Goal: Task Accomplishment & Management: Complete application form

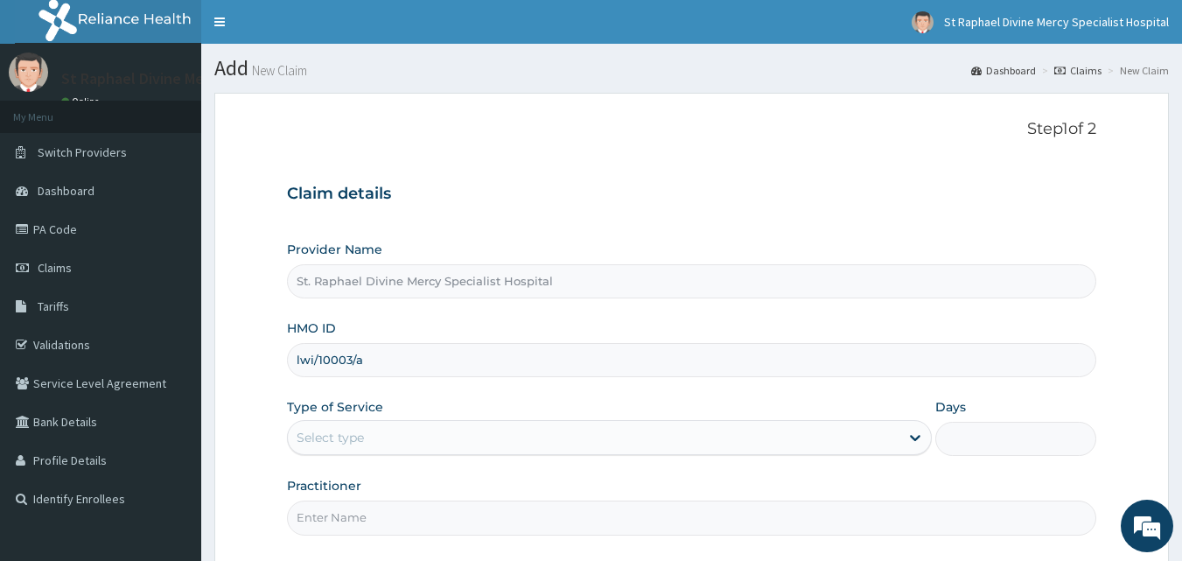
type input "LWI/10003/A"
click at [403, 443] on div "Select type" at bounding box center [594, 438] width 612 height 28
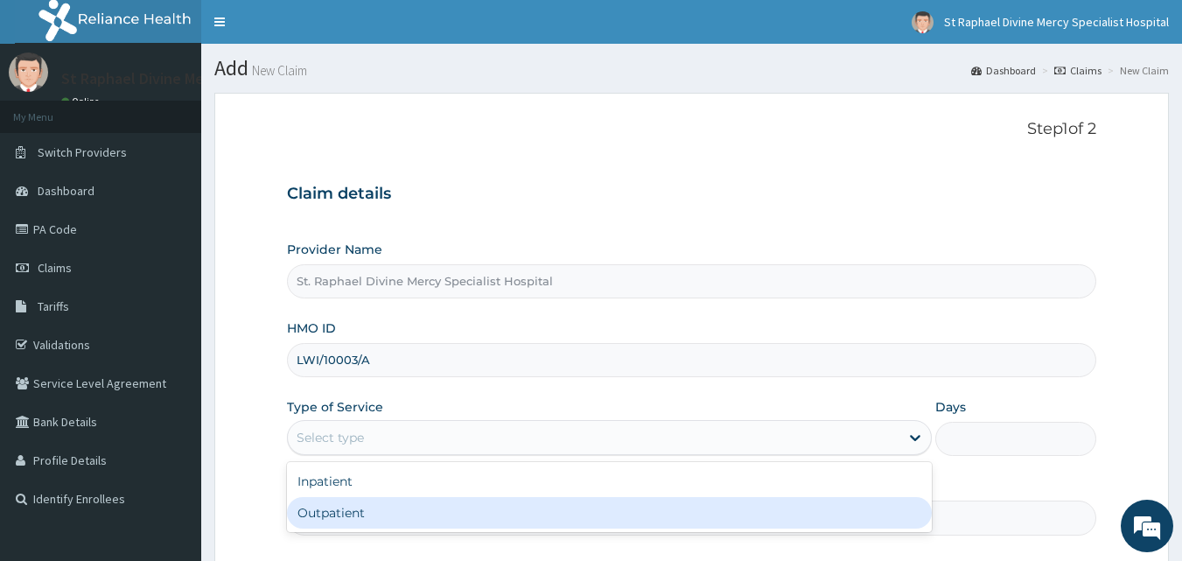
click at [360, 515] on div "Outpatient" at bounding box center [609, 513] width 645 height 32
type input "1"
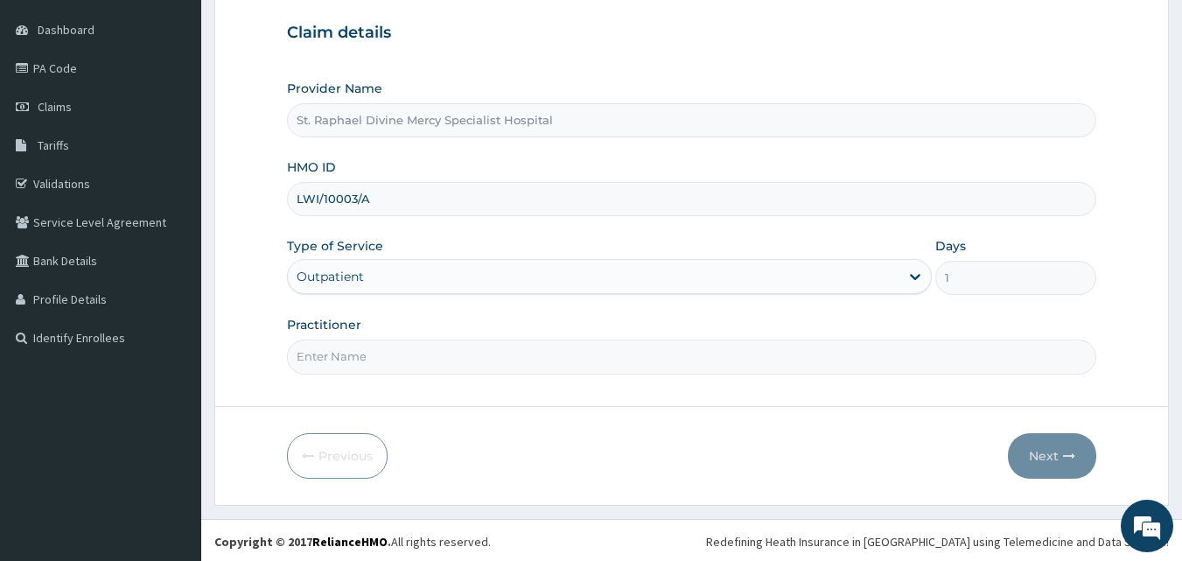
scroll to position [164, 0]
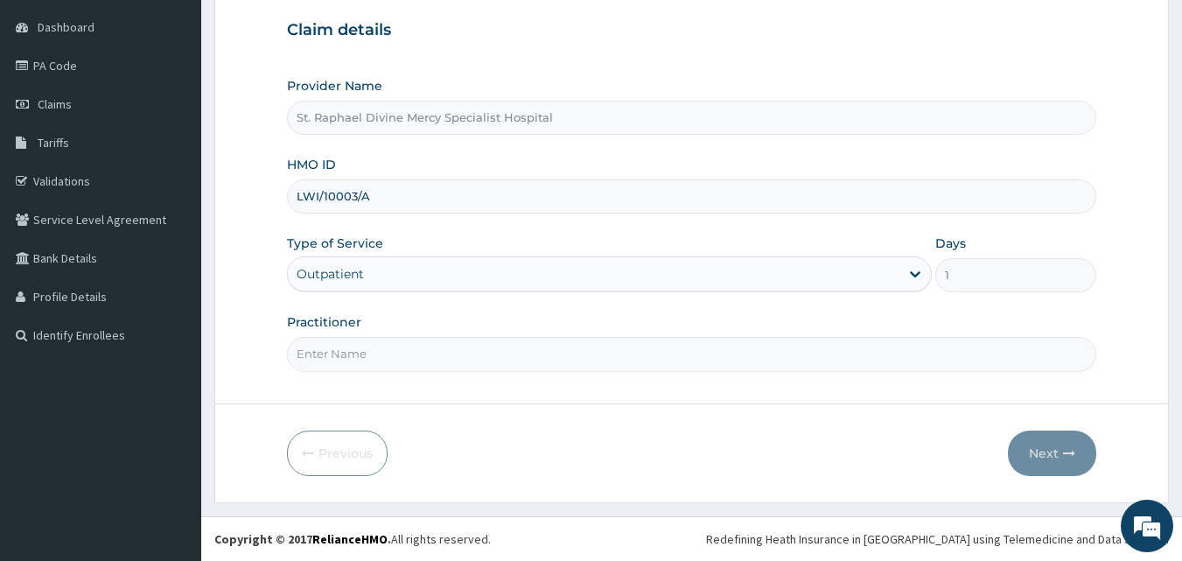
click at [416, 366] on input "Practitioner" at bounding box center [692, 354] width 810 height 34
type input "Dr. Agbenla"
click at [1034, 459] on button "Next" at bounding box center [1052, 454] width 88 height 46
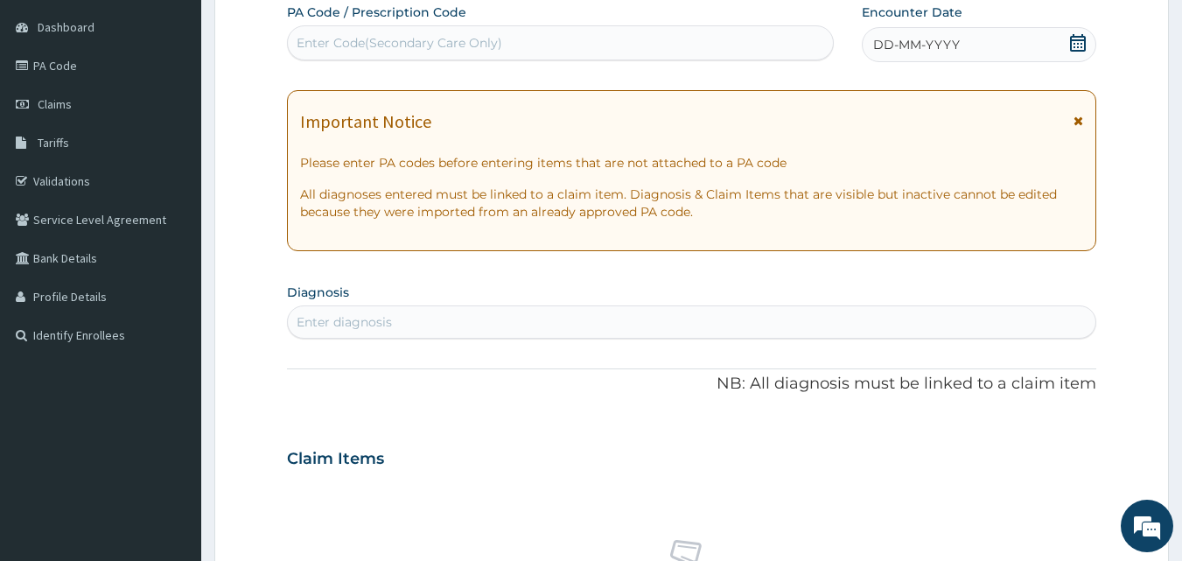
click at [1077, 30] on div "DD-MM-YYYY" at bounding box center [979, 44] width 235 height 35
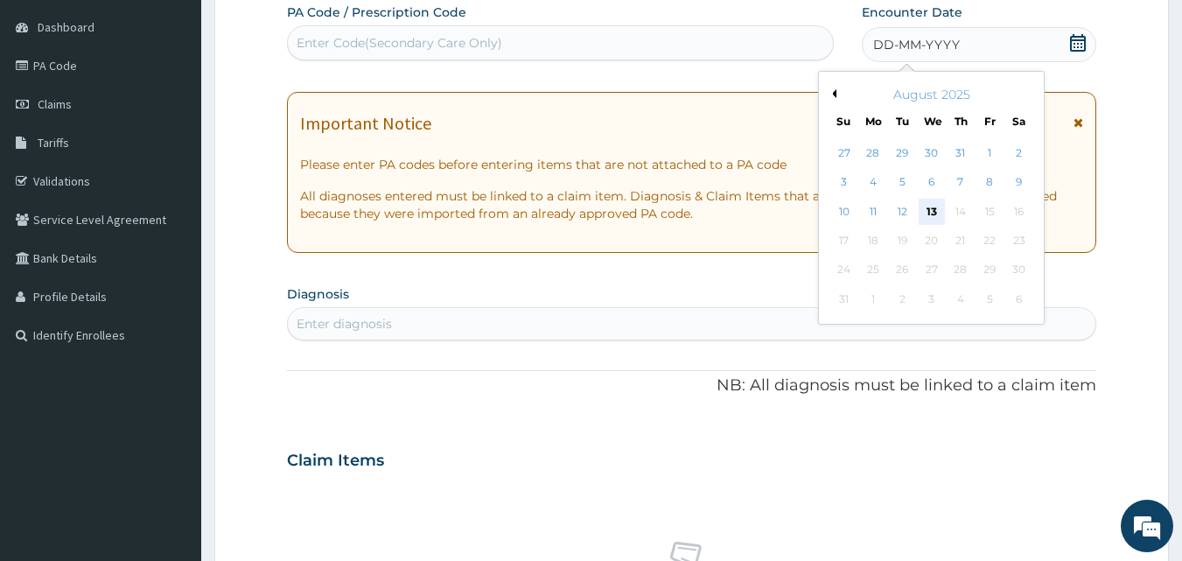
click at [923, 206] on div "13" at bounding box center [932, 212] width 26 height 26
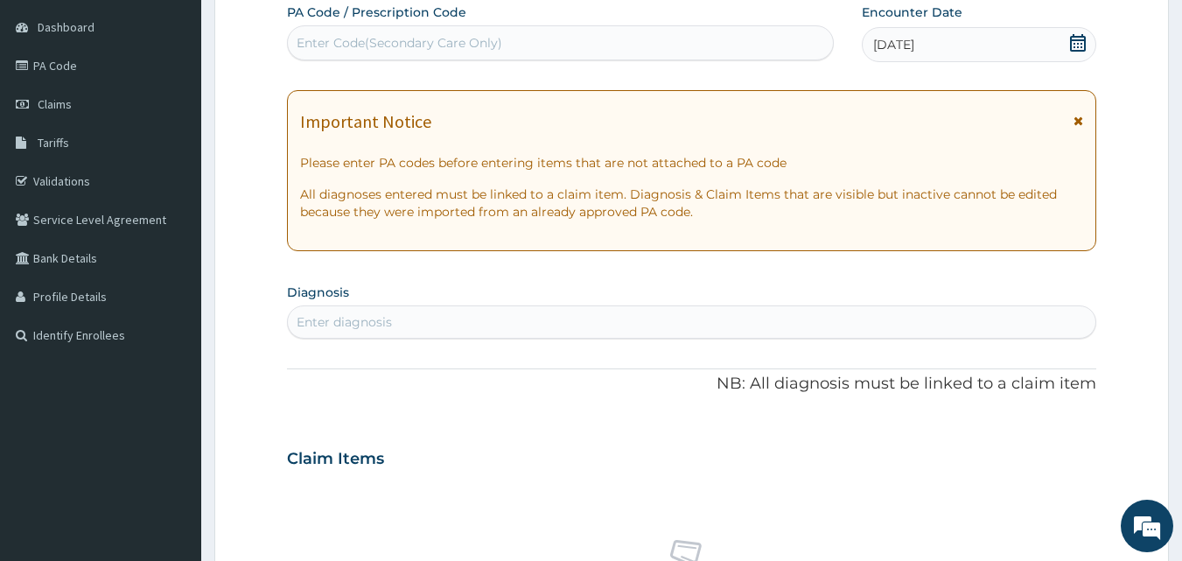
click at [645, 324] on div "Enter diagnosis" at bounding box center [692, 322] width 809 height 28
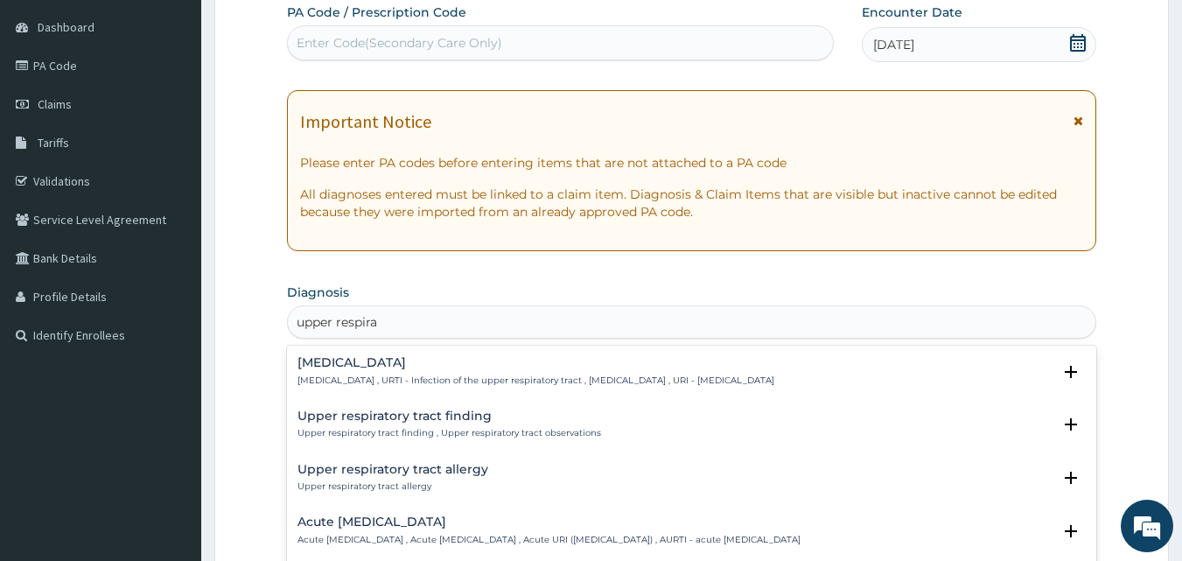
click at [438, 362] on h4 "Upper respiratory infection" at bounding box center [536, 362] width 477 height 13
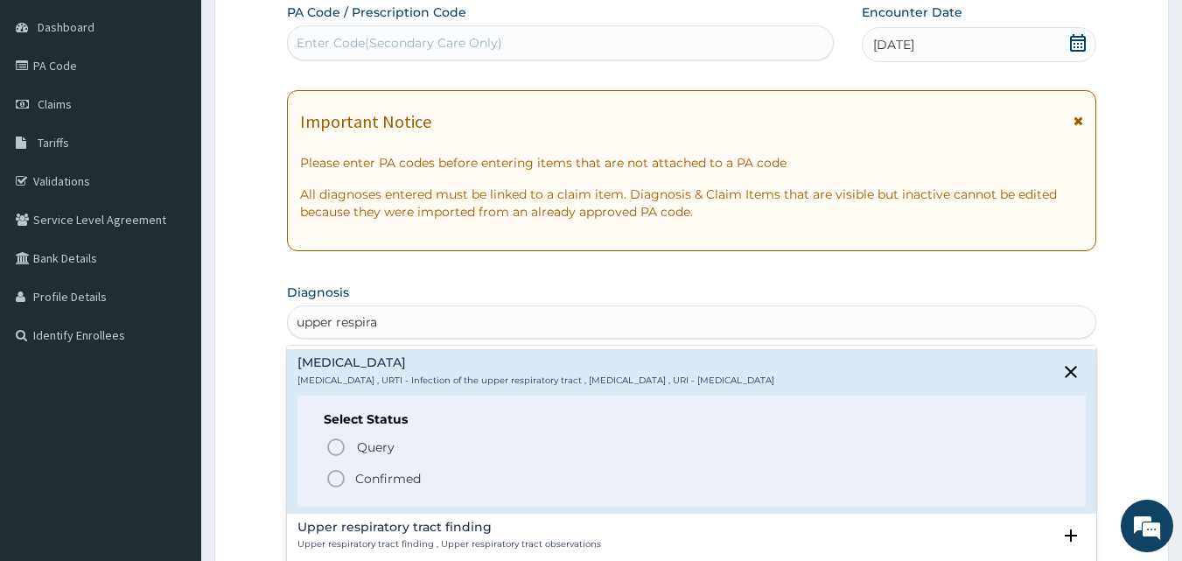
type input "upper respira"
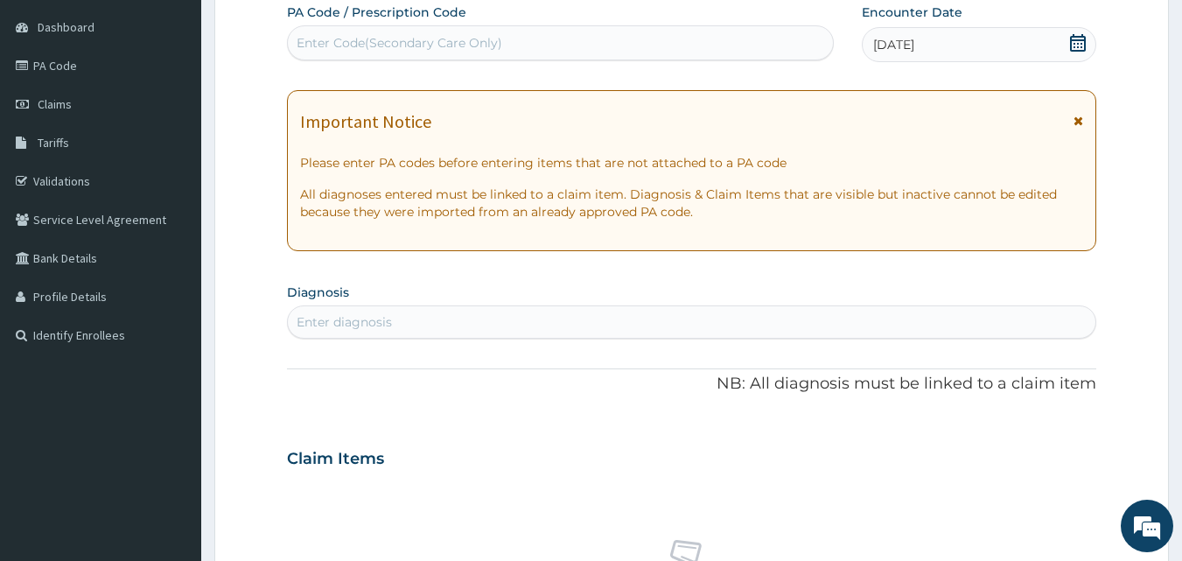
click at [275, 328] on form "Step 2 of 2 PA Code / Prescription Code Enter Code(Secondary Care Only) Encount…" at bounding box center [691, 482] width 955 height 1106
click at [366, 326] on div "Enter diagnosis" at bounding box center [344, 322] width 95 height 18
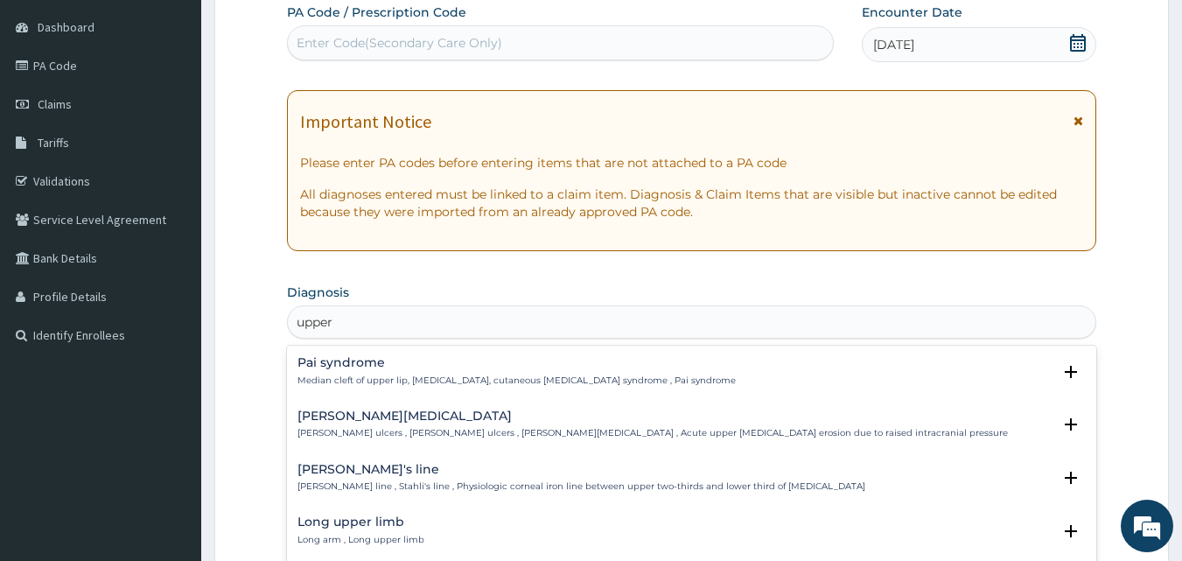
type input "upper"
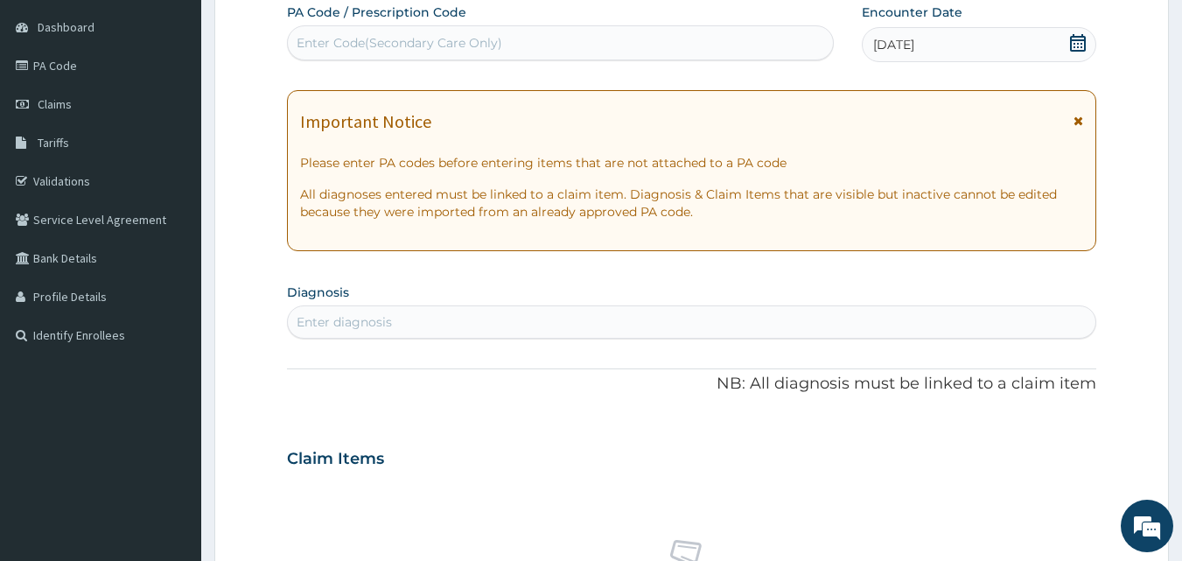
click at [445, 320] on div "Enter diagnosis" at bounding box center [692, 322] width 809 height 28
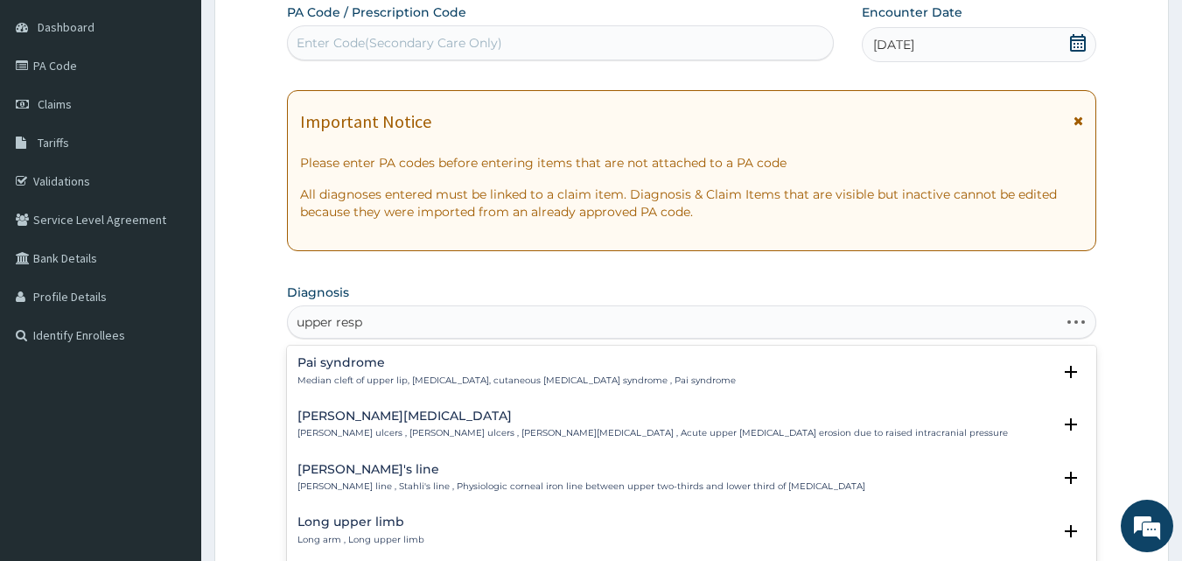
type input "upper respi"
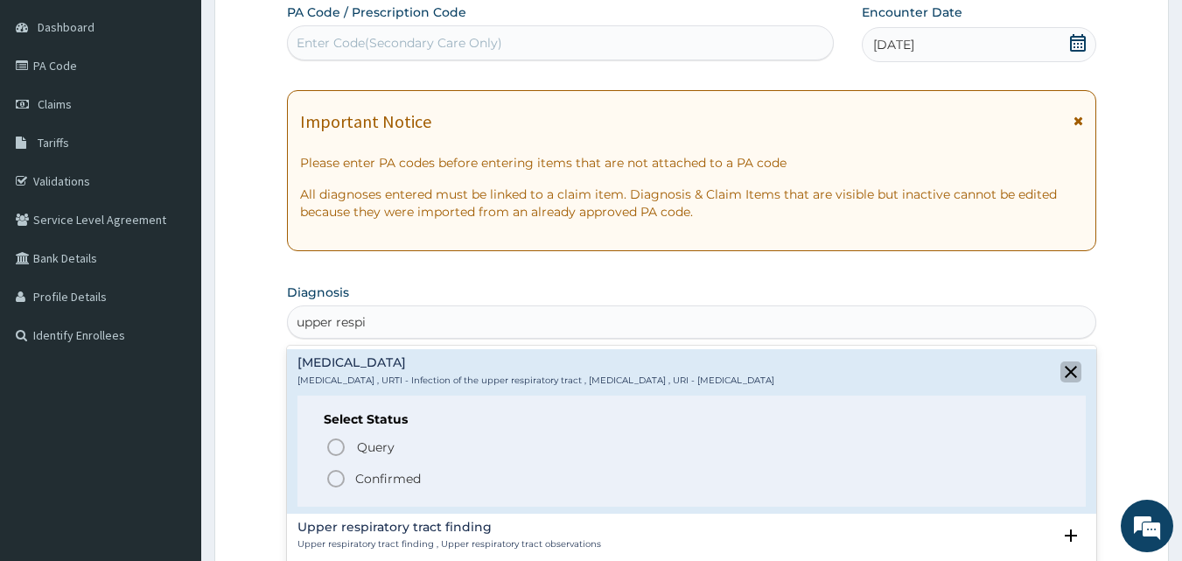
click at [1065, 372] on icon "close select status" at bounding box center [1071, 372] width 12 height 12
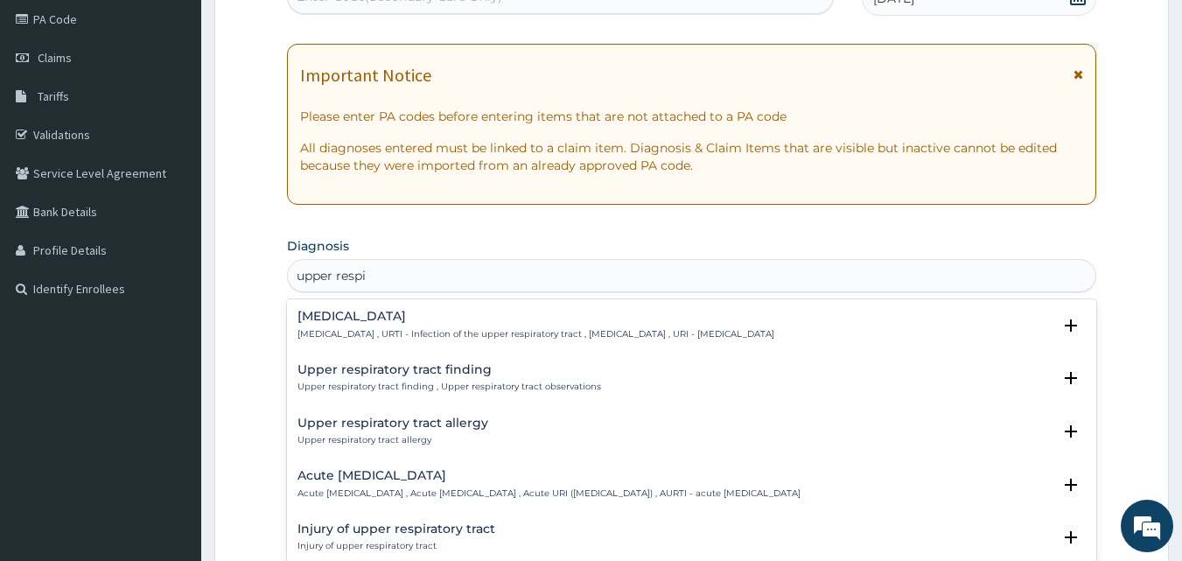
scroll to position [251, 0]
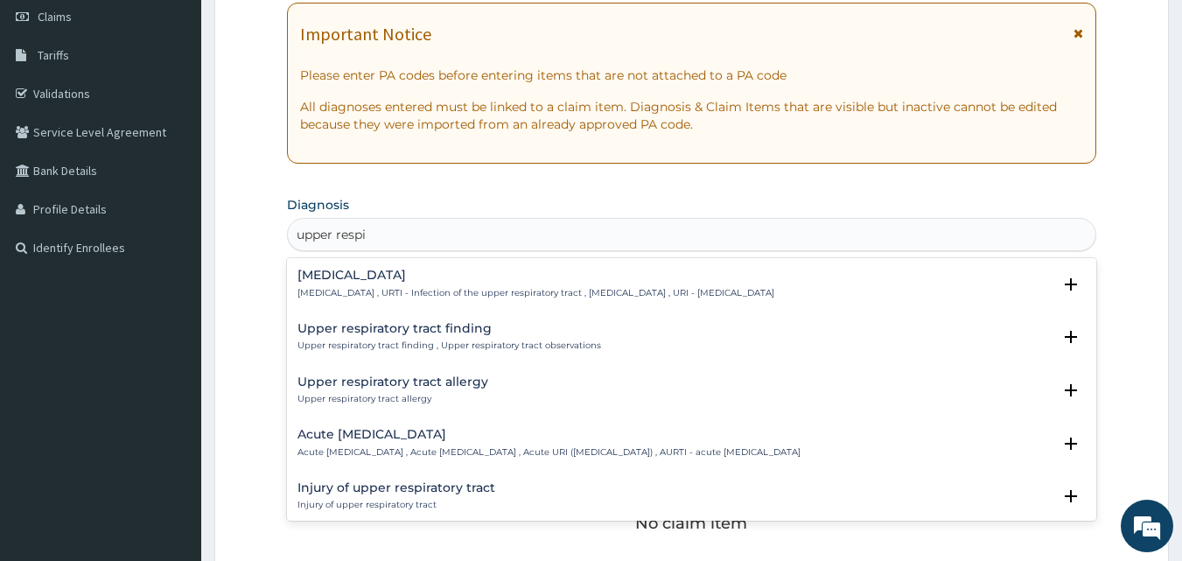
click at [454, 436] on h4 "Acute upper respiratory infection" at bounding box center [549, 434] width 503 height 13
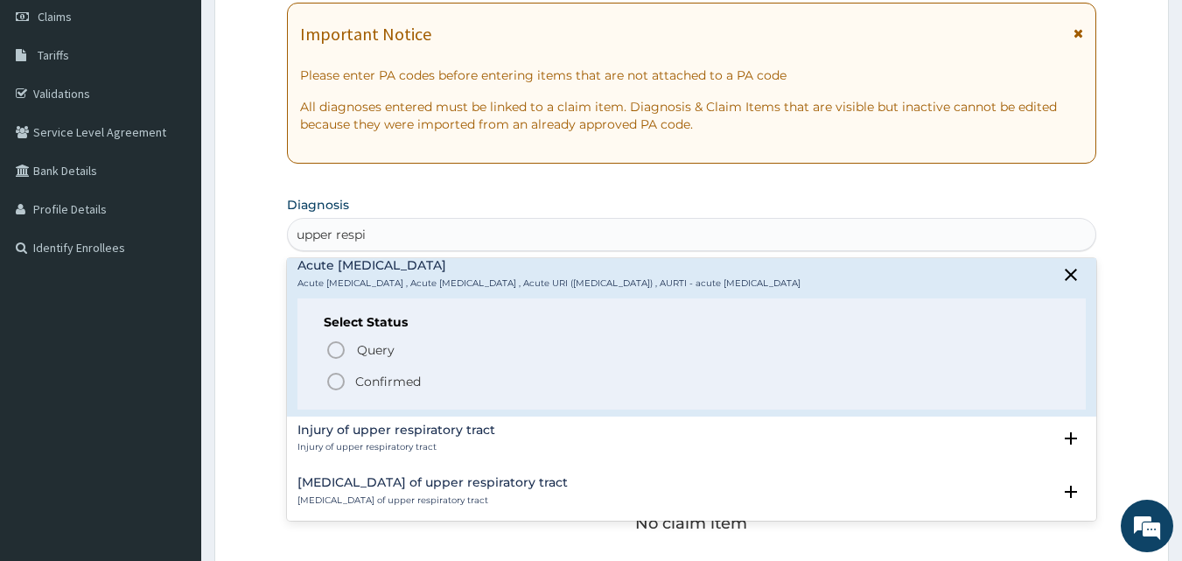
scroll to position [175, 0]
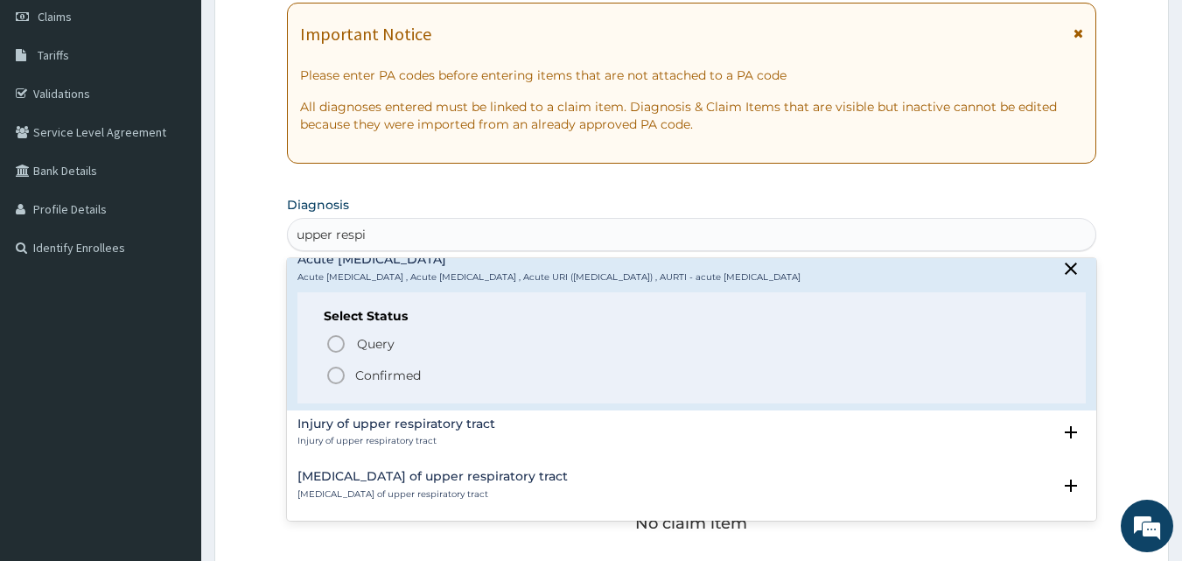
click at [335, 378] on icon "status option filled" at bounding box center [336, 375] width 21 height 21
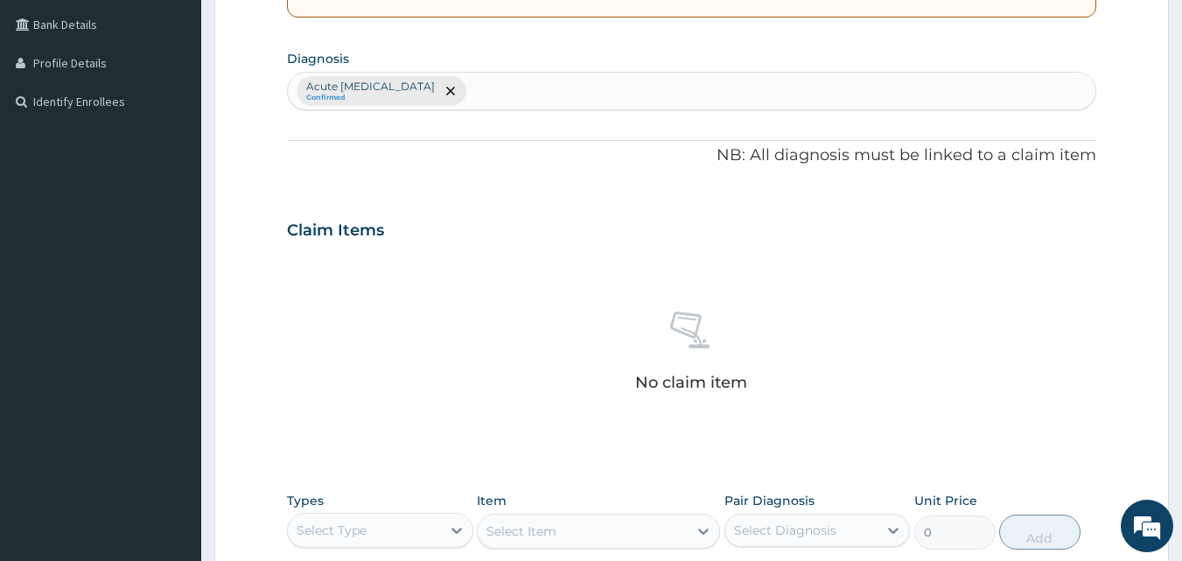
scroll to position [601, 0]
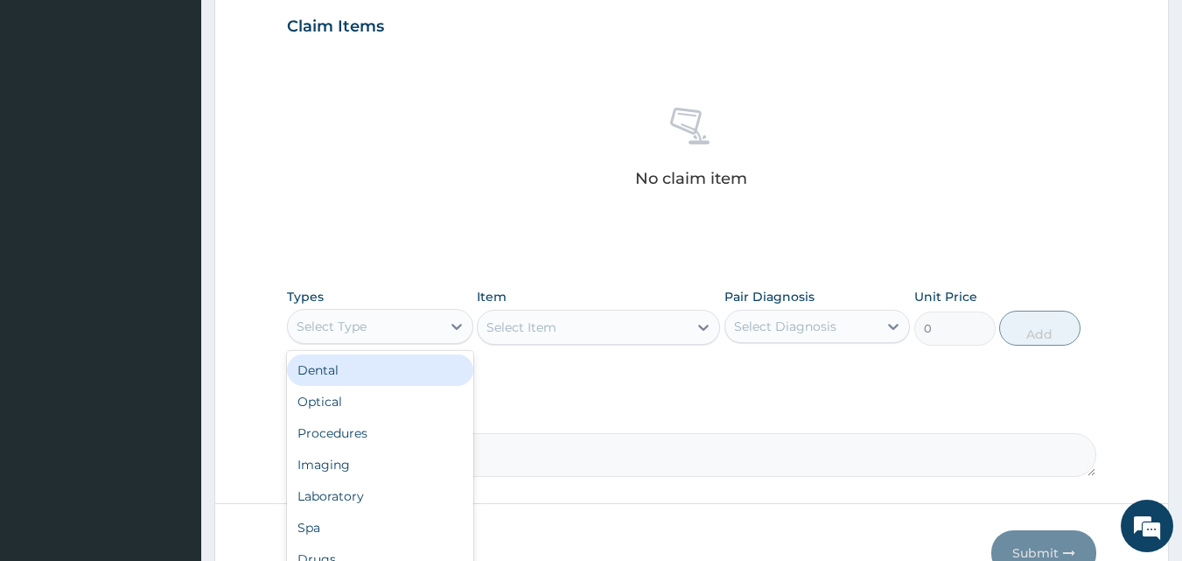
click at [406, 327] on div "Select Type" at bounding box center [364, 326] width 153 height 28
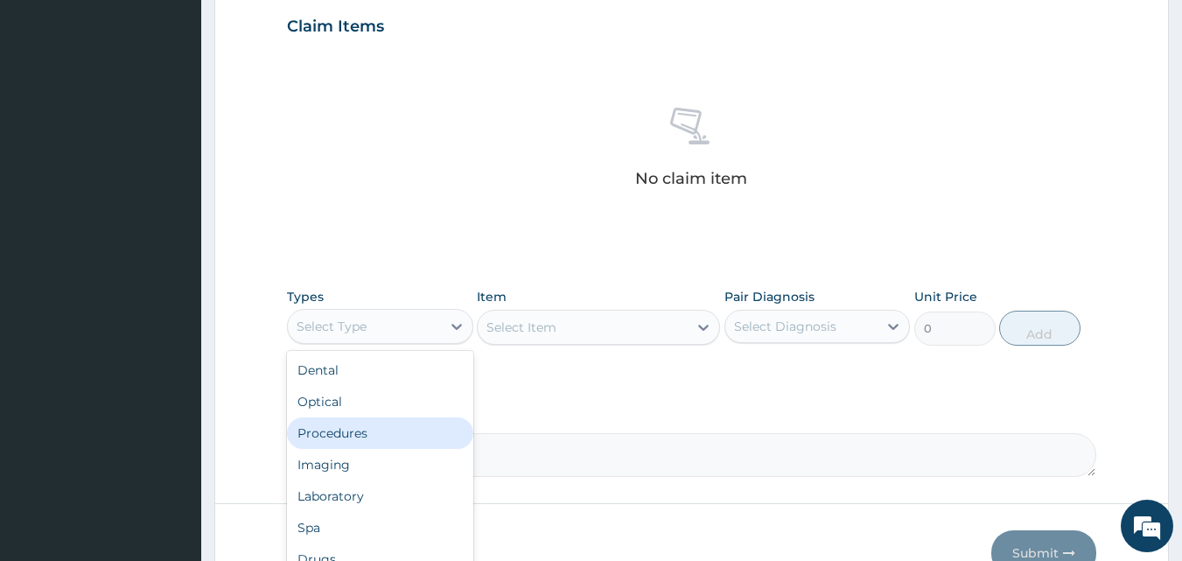
click at [363, 425] on div "Procedures" at bounding box center [380, 433] width 186 height 32
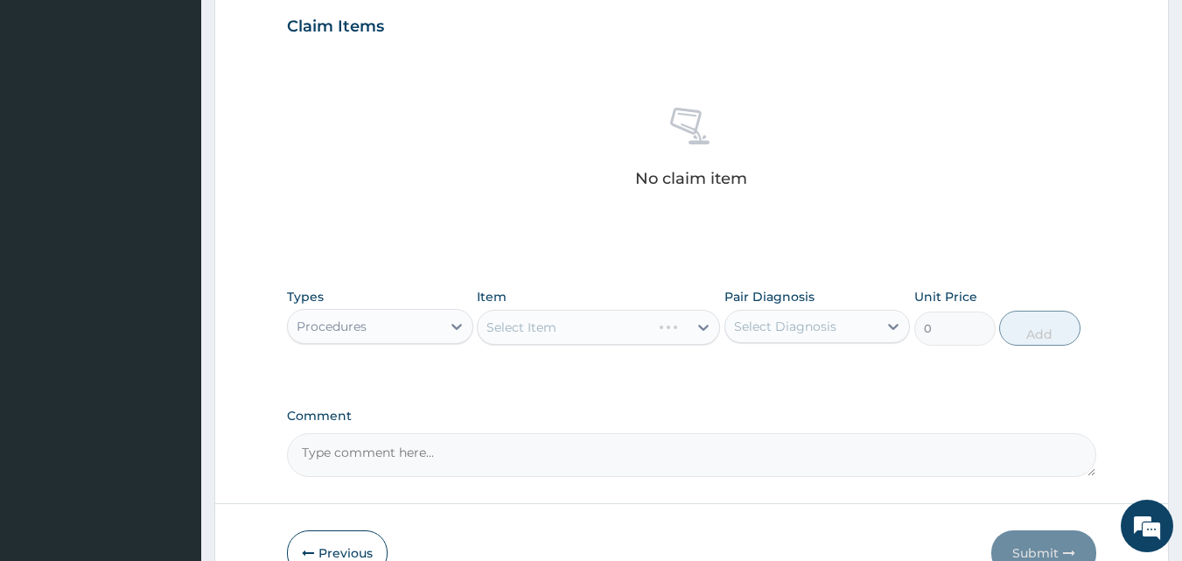
click at [585, 323] on div "Select Item" at bounding box center [598, 327] width 243 height 35
click at [524, 329] on div "Select Item" at bounding box center [598, 327] width 243 height 35
click at [564, 330] on div "Select Item" at bounding box center [598, 327] width 243 height 35
click at [670, 329] on div "Select Item" at bounding box center [598, 327] width 243 height 35
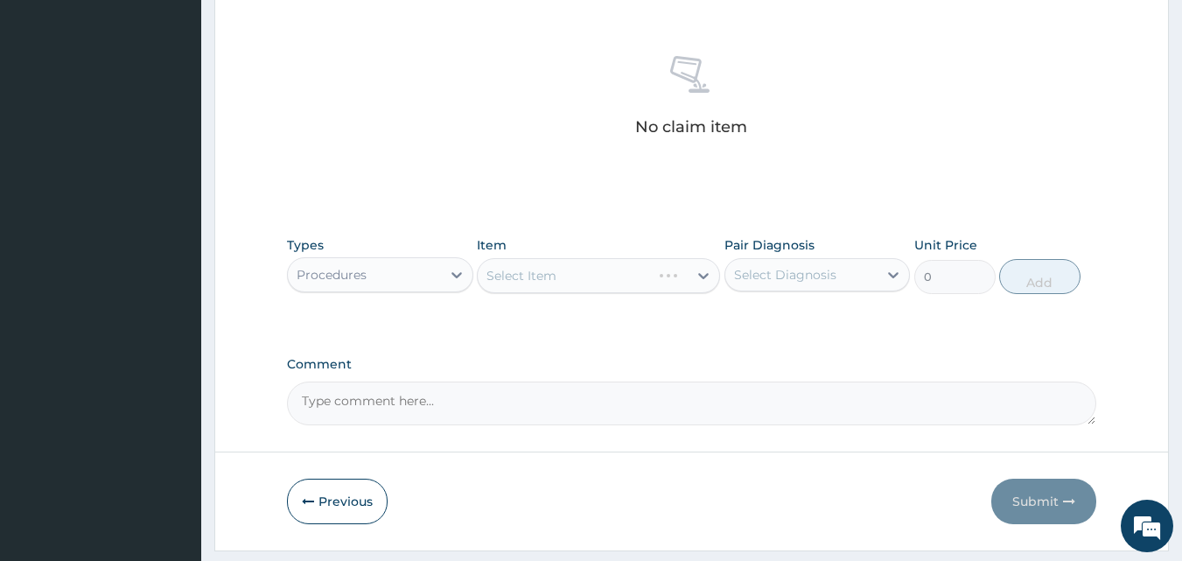
scroll to position [701, 0]
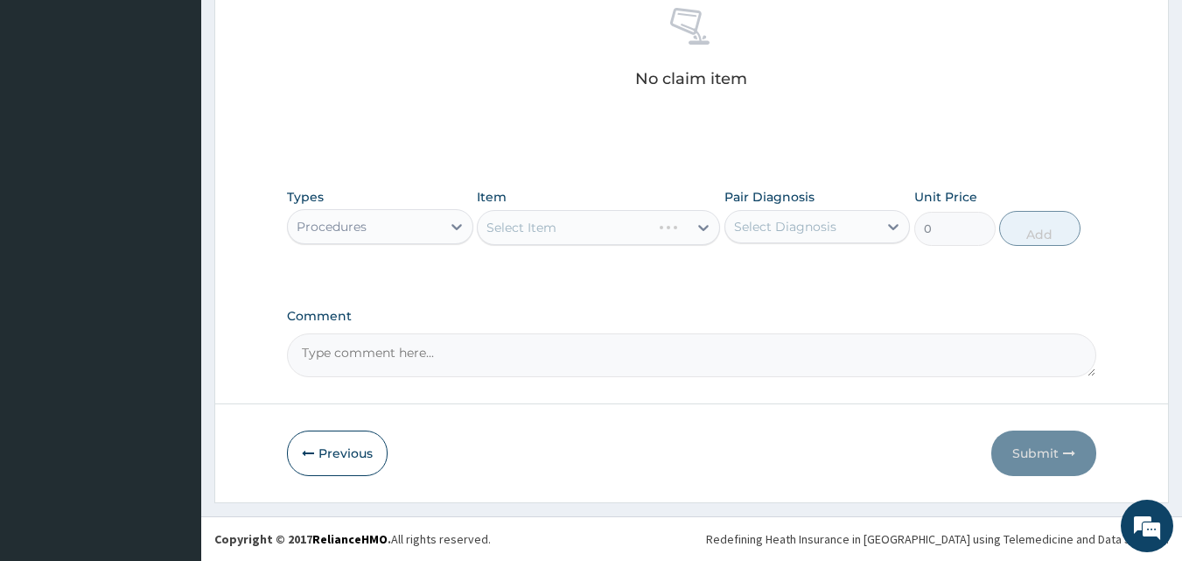
click at [515, 231] on div "Select Item" at bounding box center [598, 227] width 243 height 35
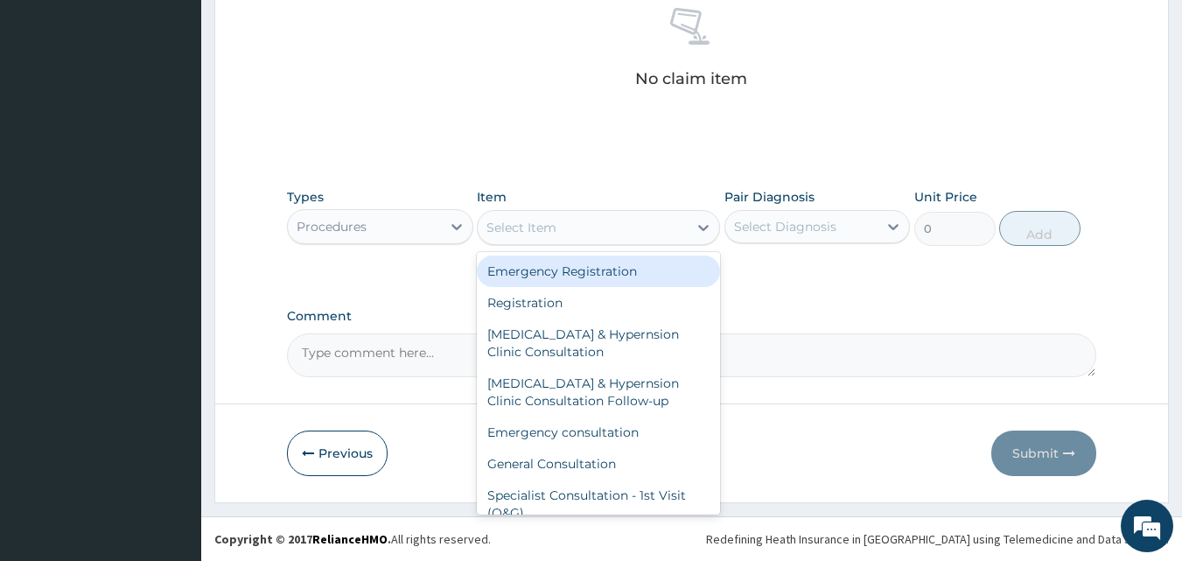
click at [625, 232] on div "Select Item" at bounding box center [583, 228] width 210 height 28
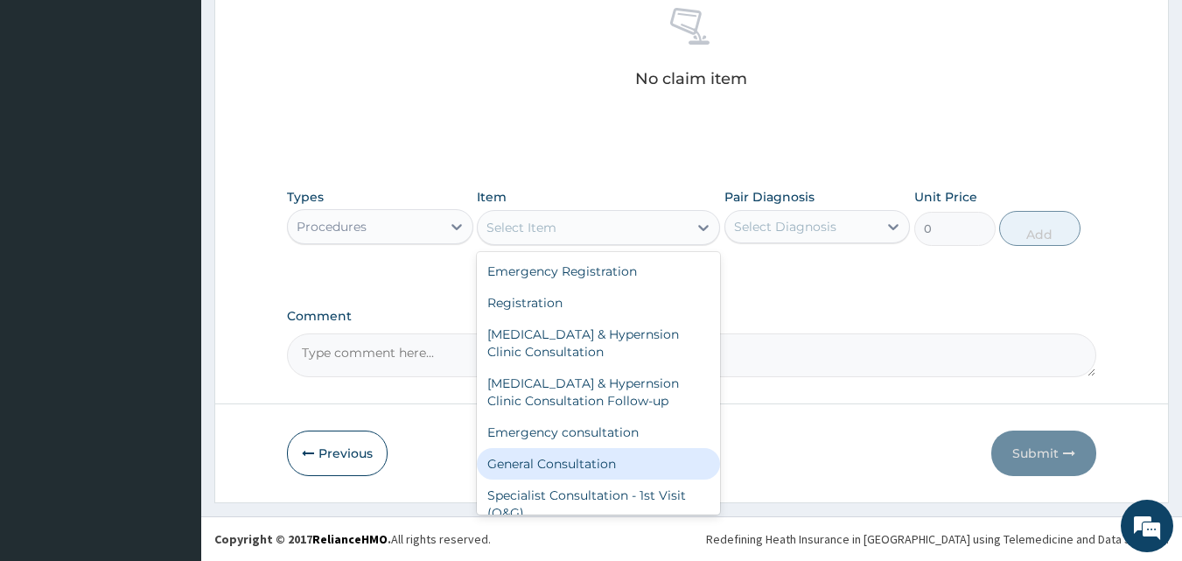
click at [557, 462] on div "General Consultation" at bounding box center [598, 464] width 243 height 32
type input "4750"
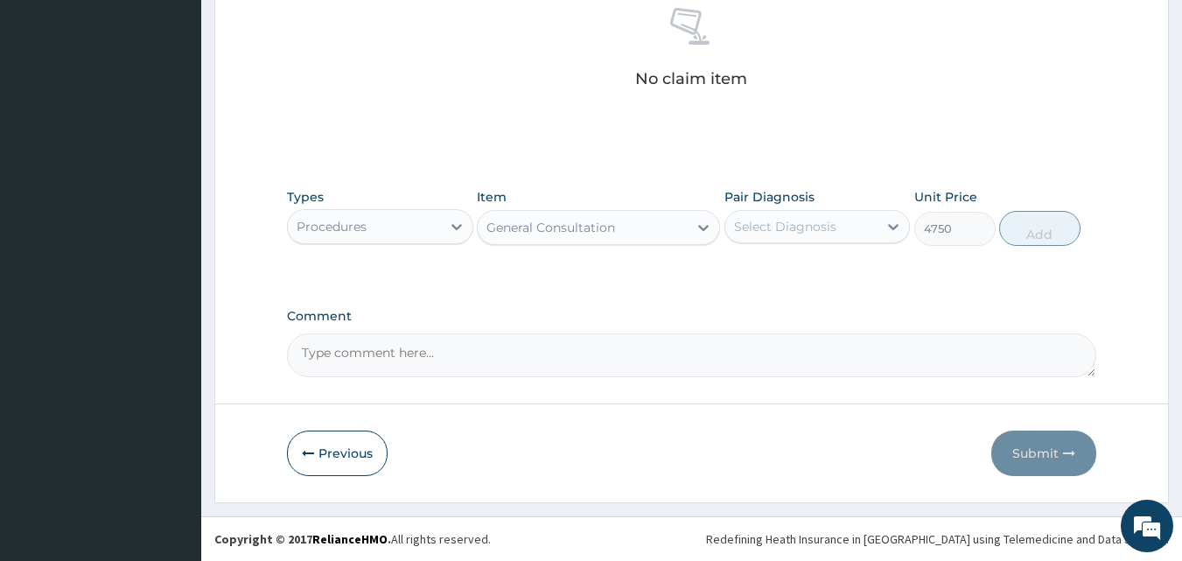
click at [789, 227] on div "Select Diagnosis" at bounding box center [785, 227] width 102 height 18
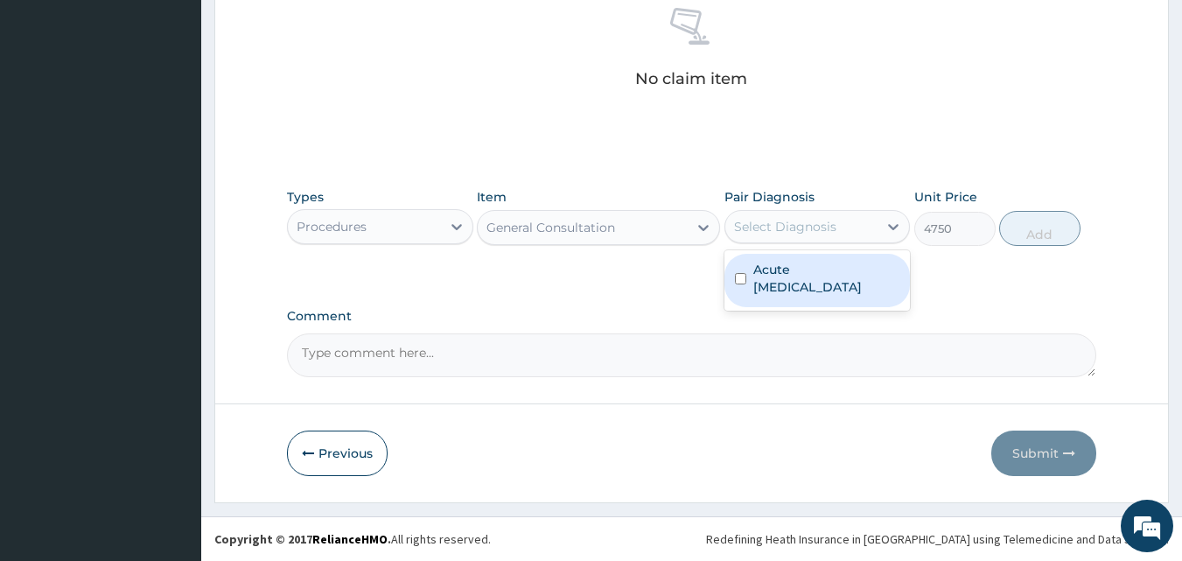
click at [773, 275] on label "Acute upper respiratory infection" at bounding box center [826, 278] width 147 height 35
checkbox input "true"
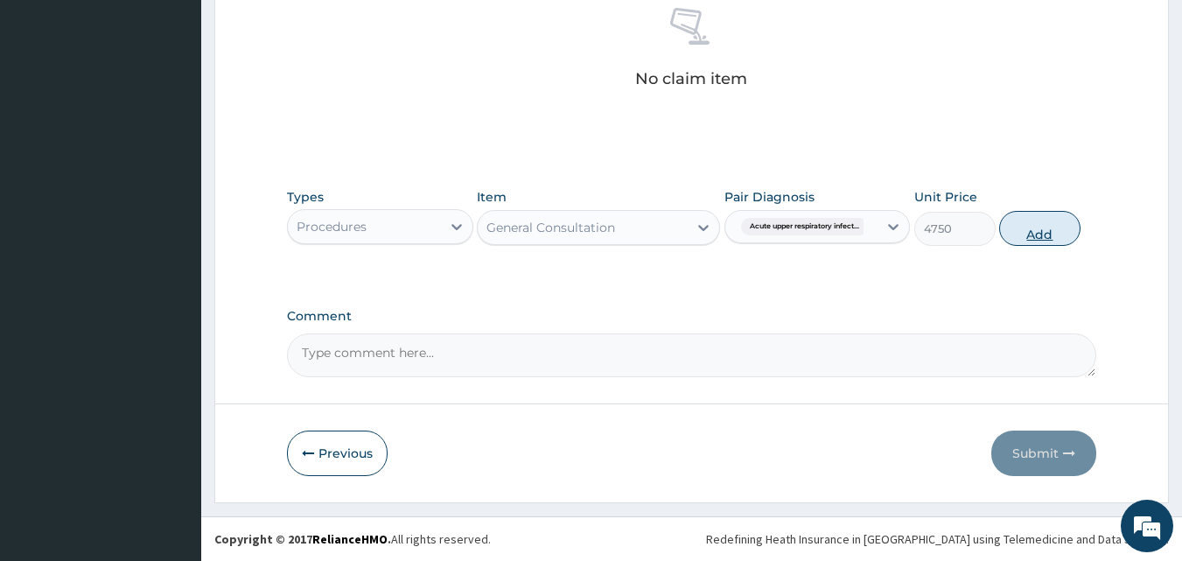
click at [1064, 222] on button "Add" at bounding box center [1039, 228] width 81 height 35
type input "0"
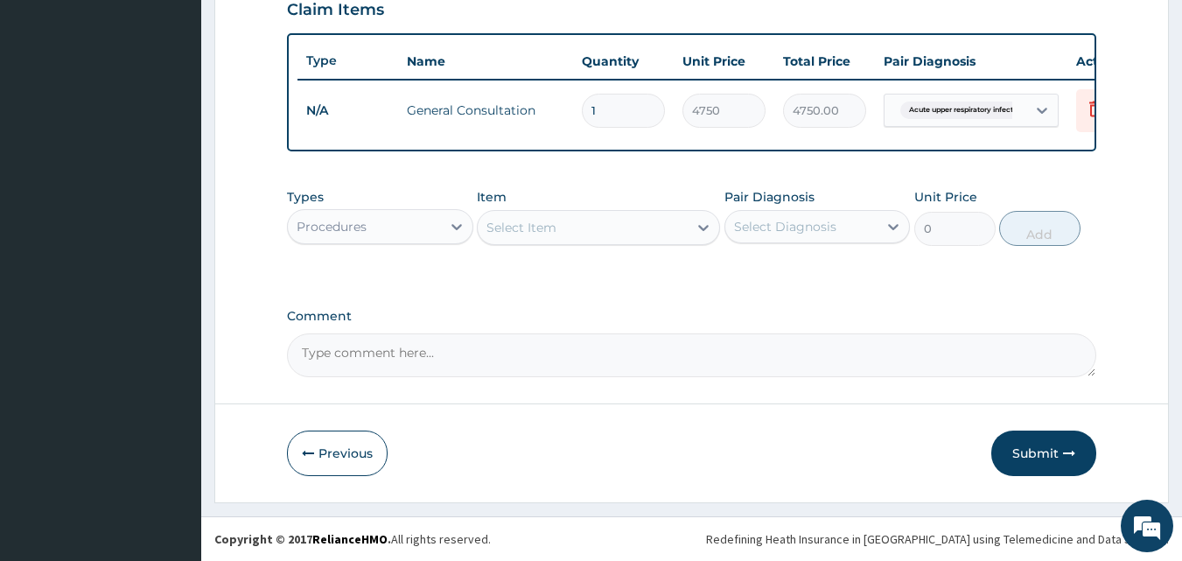
click at [375, 230] on div "Procedures" at bounding box center [364, 227] width 153 height 28
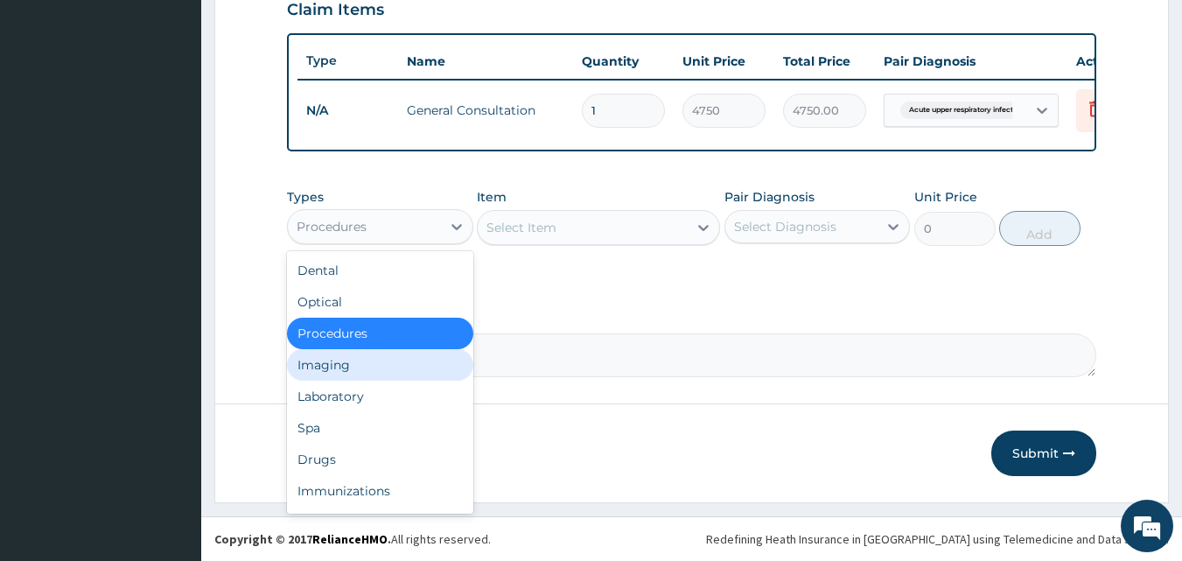
scroll to position [60, 0]
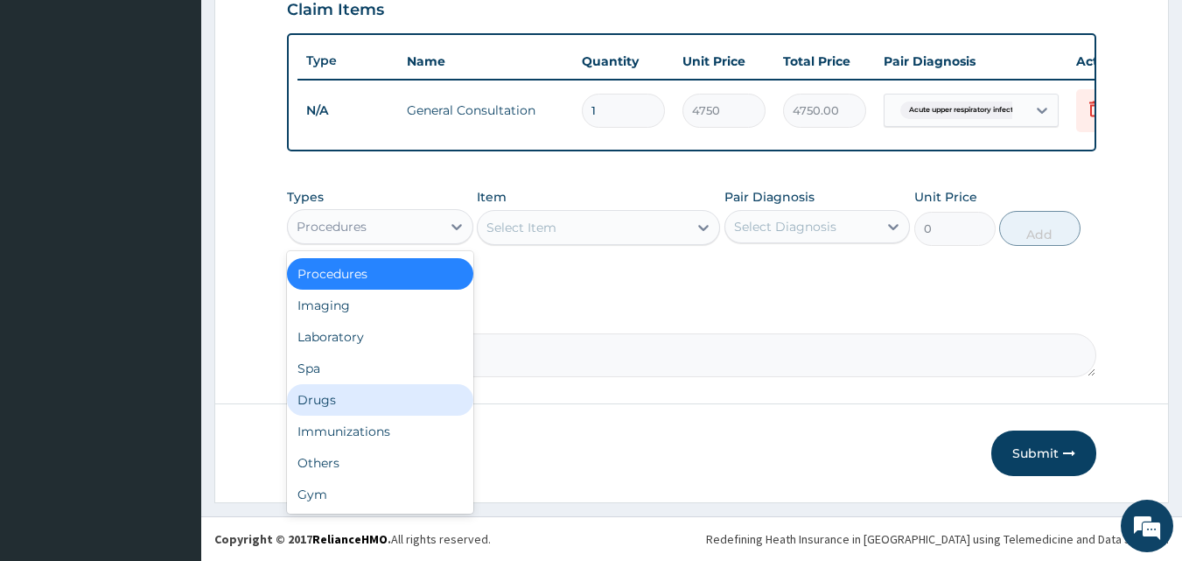
click at [334, 408] on div "Drugs" at bounding box center [380, 400] width 186 height 32
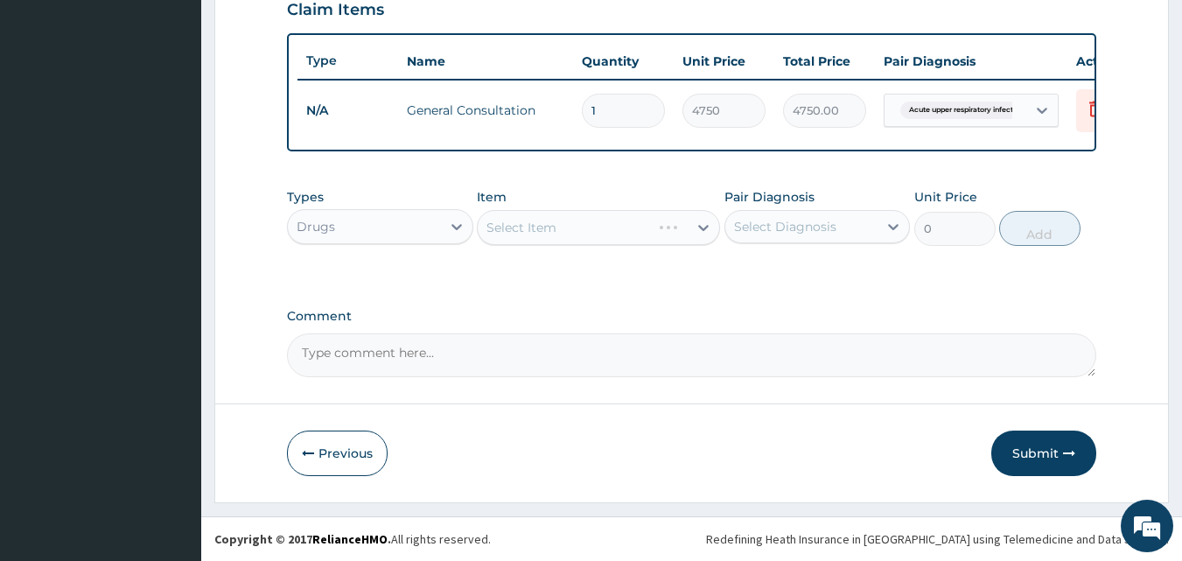
click at [540, 221] on div "Select Item" at bounding box center [598, 227] width 243 height 35
click at [589, 232] on div "Select Item" at bounding box center [598, 227] width 243 height 35
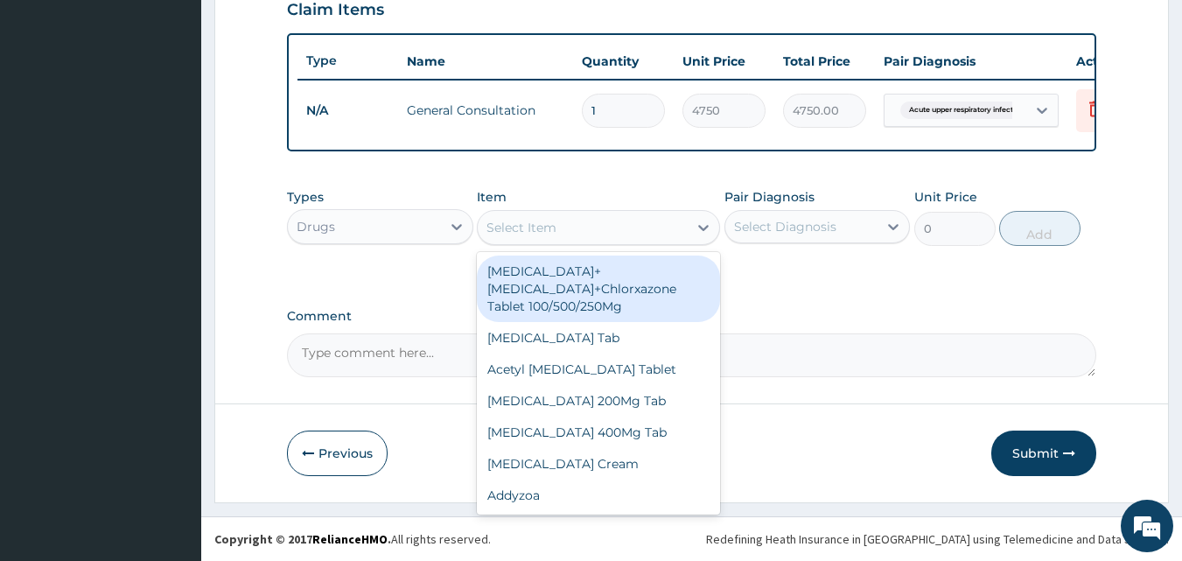
click at [536, 229] on div "Select Item" at bounding box center [522, 228] width 70 height 18
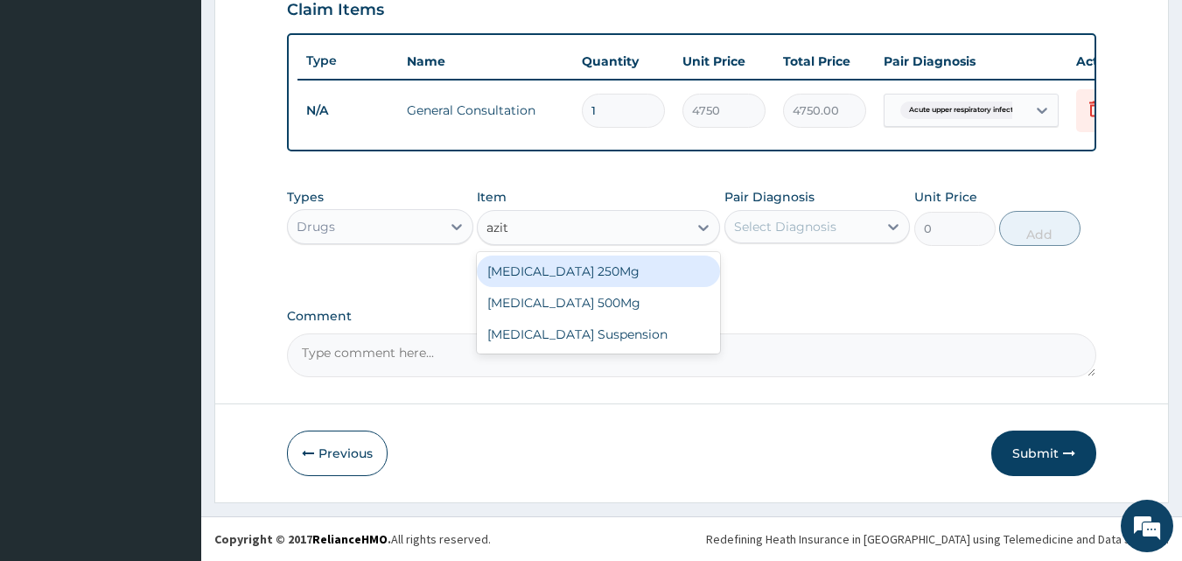
type input "azith"
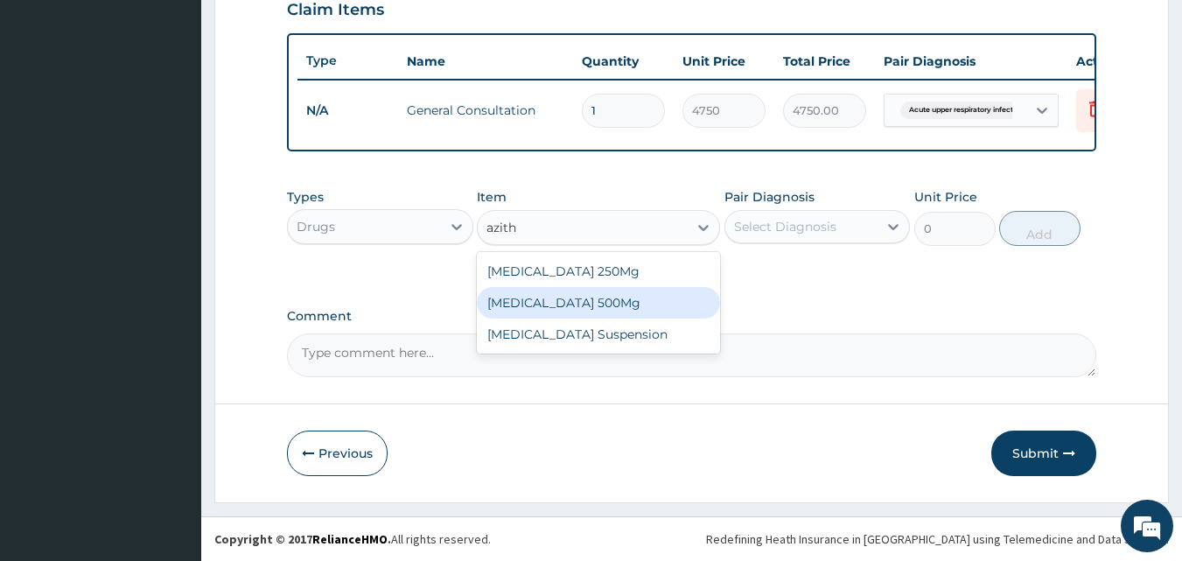
drag, startPoint x: 571, startPoint y: 309, endPoint x: 678, endPoint y: 263, distance: 117.2
click at [571, 308] on div "Azithromycin 500Mg" at bounding box center [598, 303] width 243 height 32
type input "807.5"
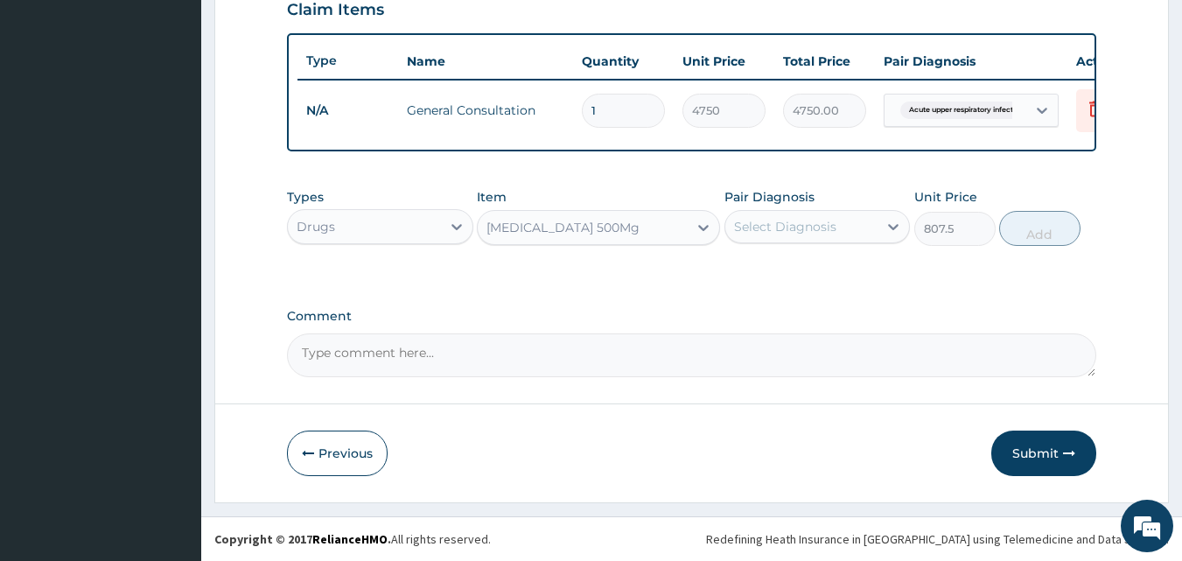
click at [772, 221] on div "Select Diagnosis" at bounding box center [785, 227] width 102 height 18
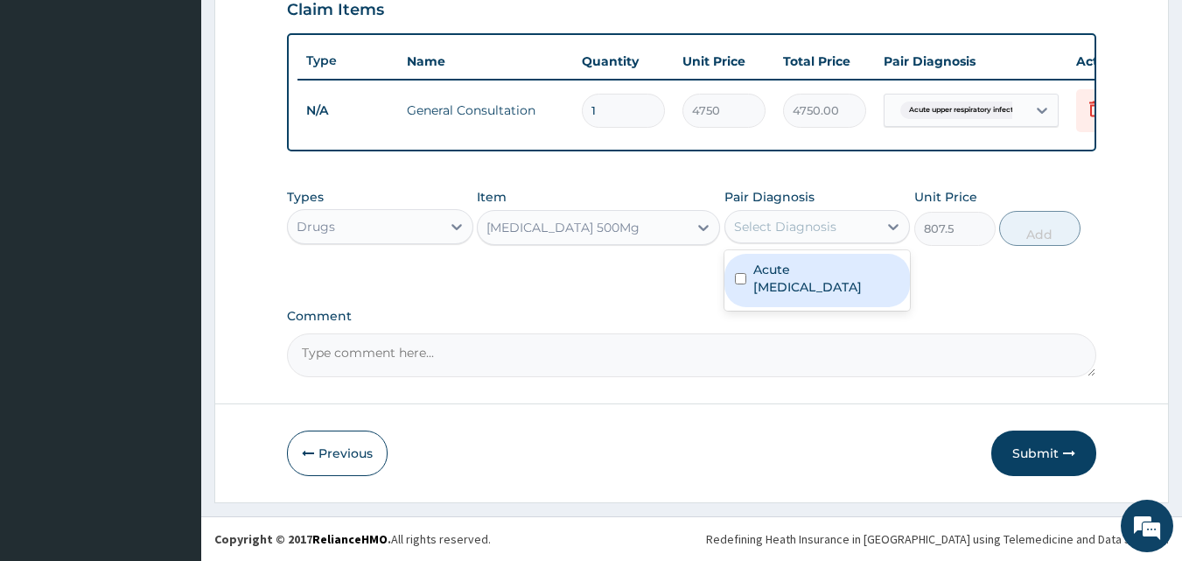
click at [764, 270] on label "Acute upper respiratory infection" at bounding box center [826, 278] width 147 height 35
checkbox input "true"
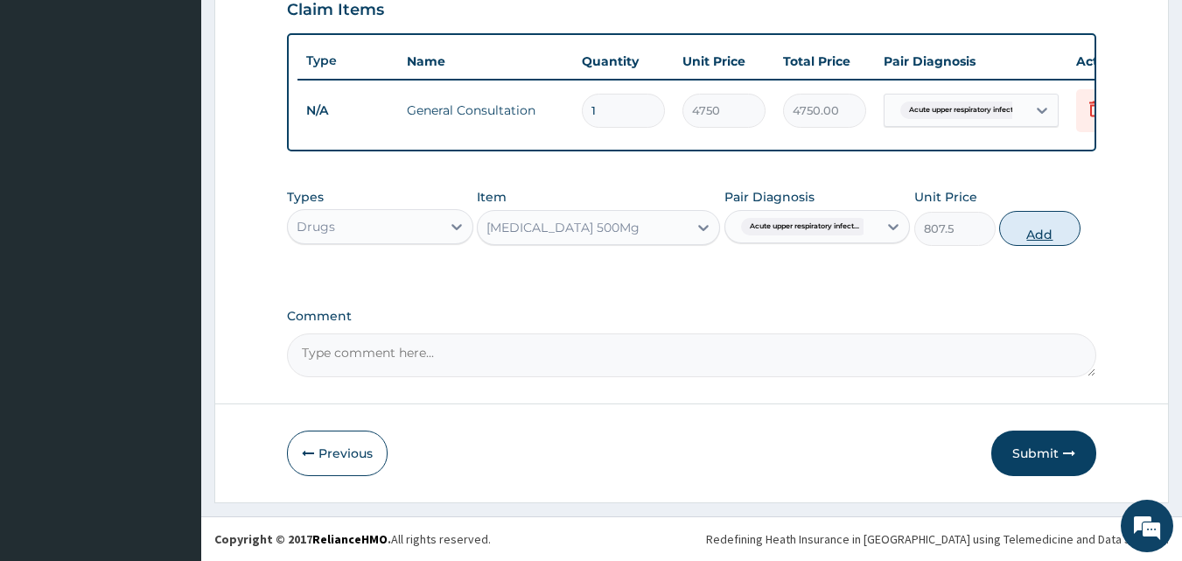
click at [1030, 231] on button "Add" at bounding box center [1039, 228] width 81 height 35
type input "0"
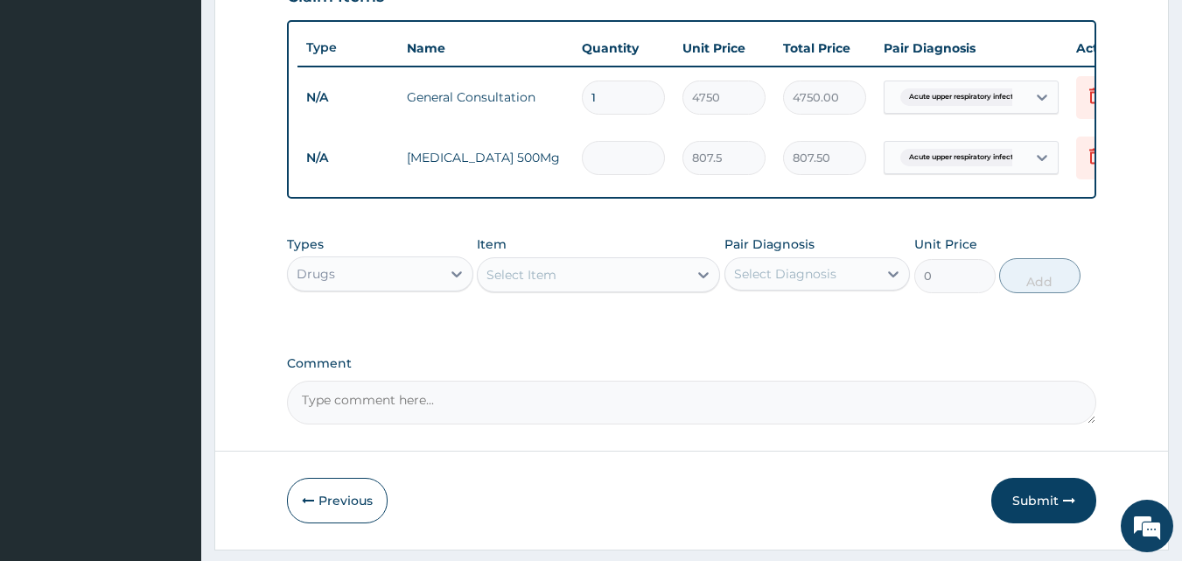
type input "0.00"
type input "7"
type input "5652.50"
type input "7"
click at [518, 283] on div "Select Item" at bounding box center [522, 275] width 70 height 18
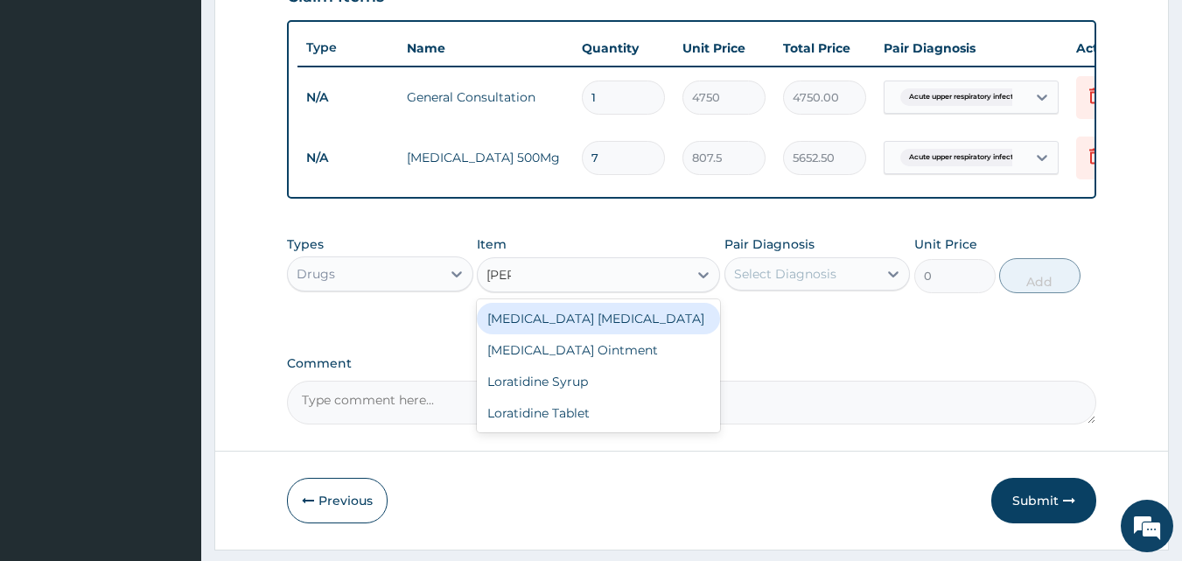
type input "lorat"
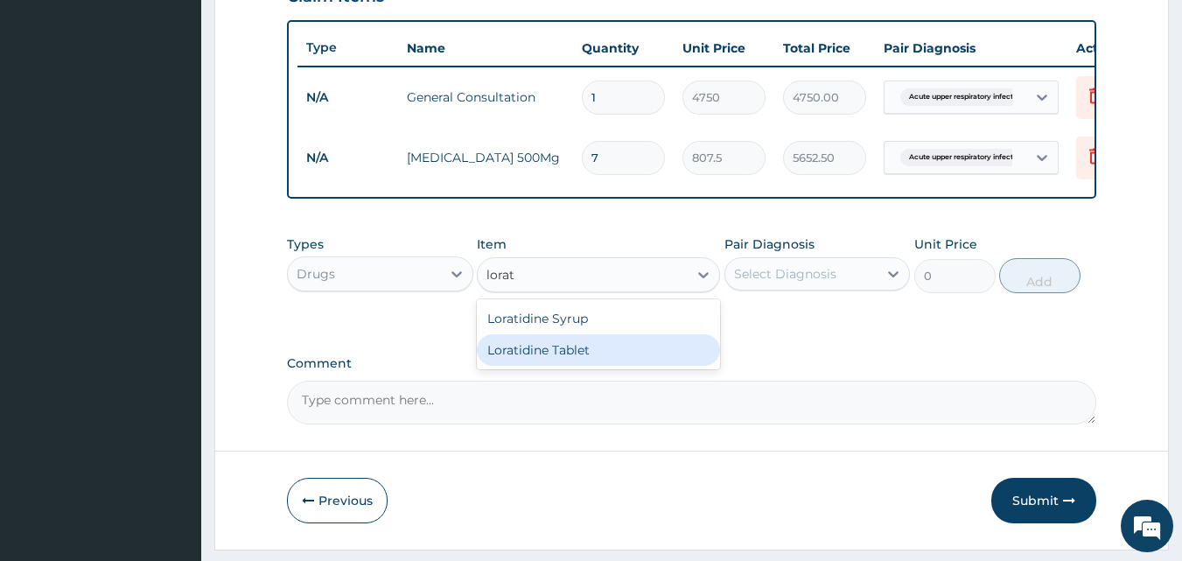
click at [557, 366] on div "Loratidine Tablet" at bounding box center [598, 350] width 243 height 32
type input "142.5"
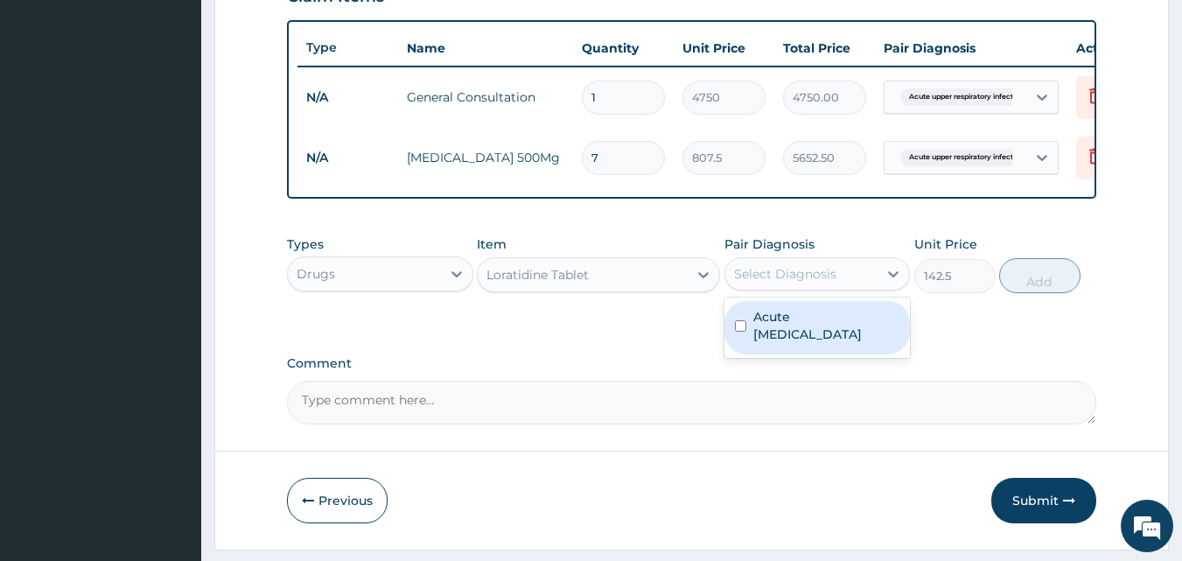
click at [774, 283] on div "Select Diagnosis" at bounding box center [785, 274] width 102 height 18
click at [769, 333] on label "Acute upper respiratory infection" at bounding box center [826, 325] width 147 height 35
checkbox input "true"
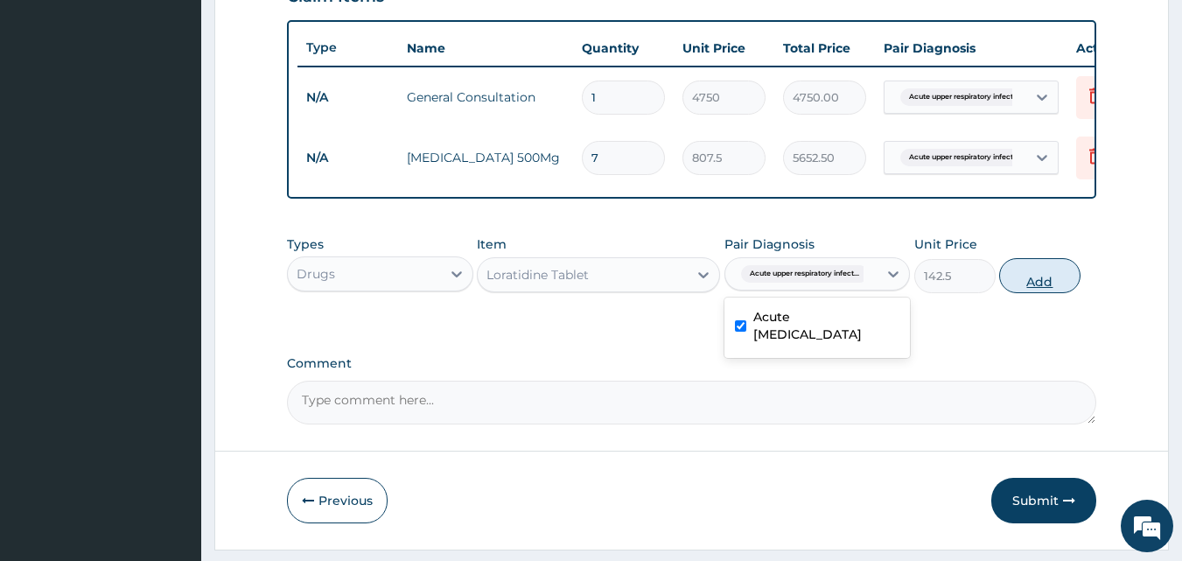
click at [1025, 288] on button "Add" at bounding box center [1039, 275] width 81 height 35
type input "0"
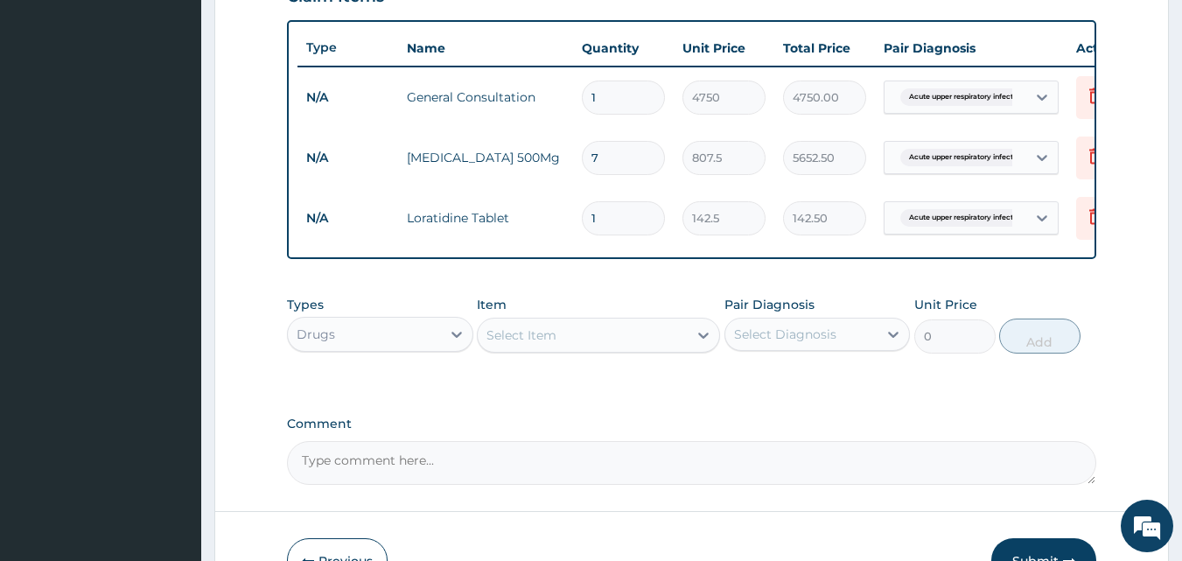
type input "0.00"
type input "7"
type input "997.50"
type input "7"
click at [599, 347] on div "Select Item" at bounding box center [583, 335] width 210 height 28
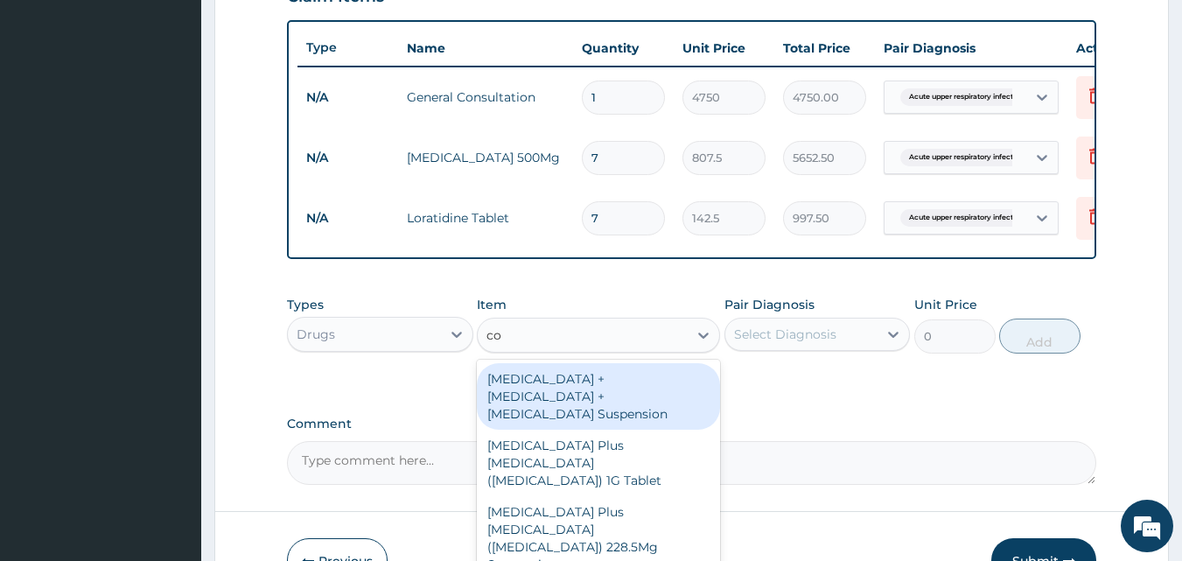
type input "cou"
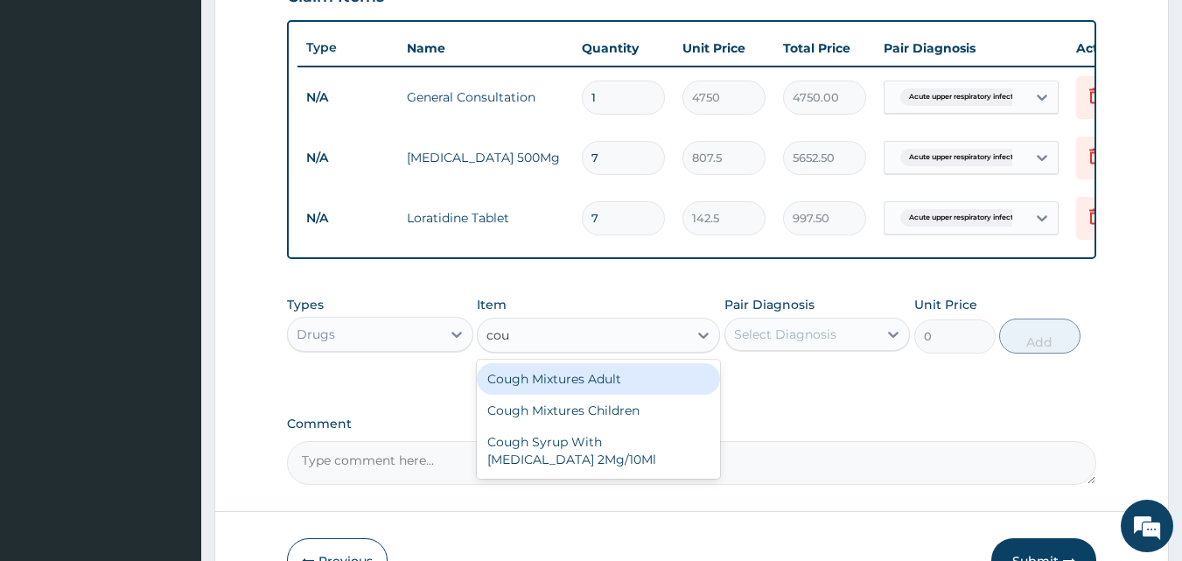
click at [606, 386] on div "Cough Mixtures Adult" at bounding box center [598, 379] width 243 height 32
type input "2375"
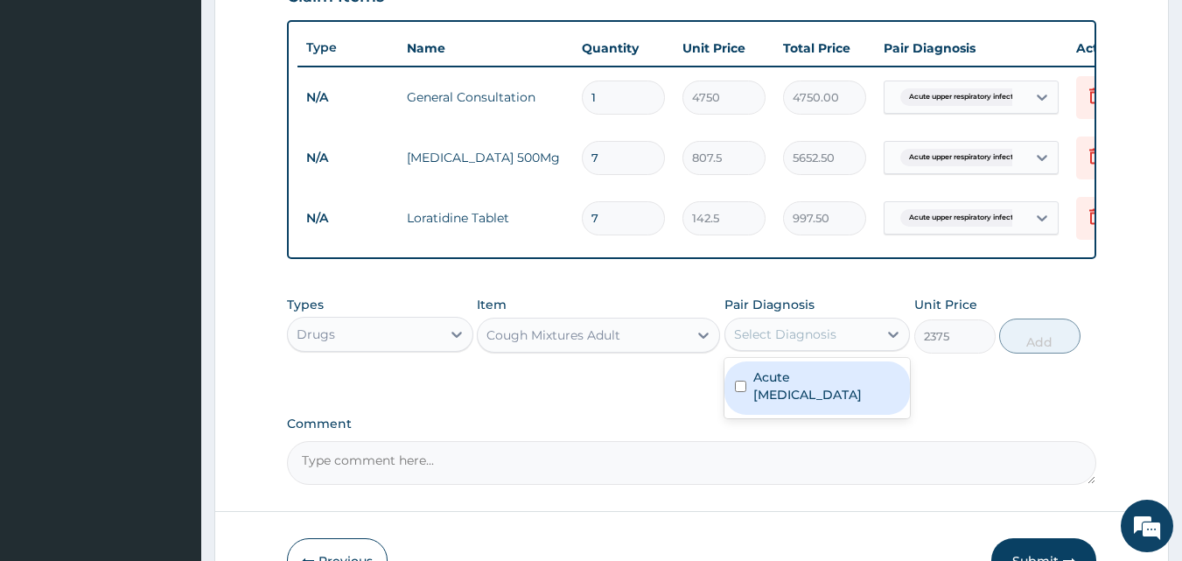
click at [838, 348] on div "Select Diagnosis" at bounding box center [801, 334] width 153 height 28
click at [814, 403] on label "Acute upper respiratory infection" at bounding box center [826, 385] width 147 height 35
checkbox input "true"
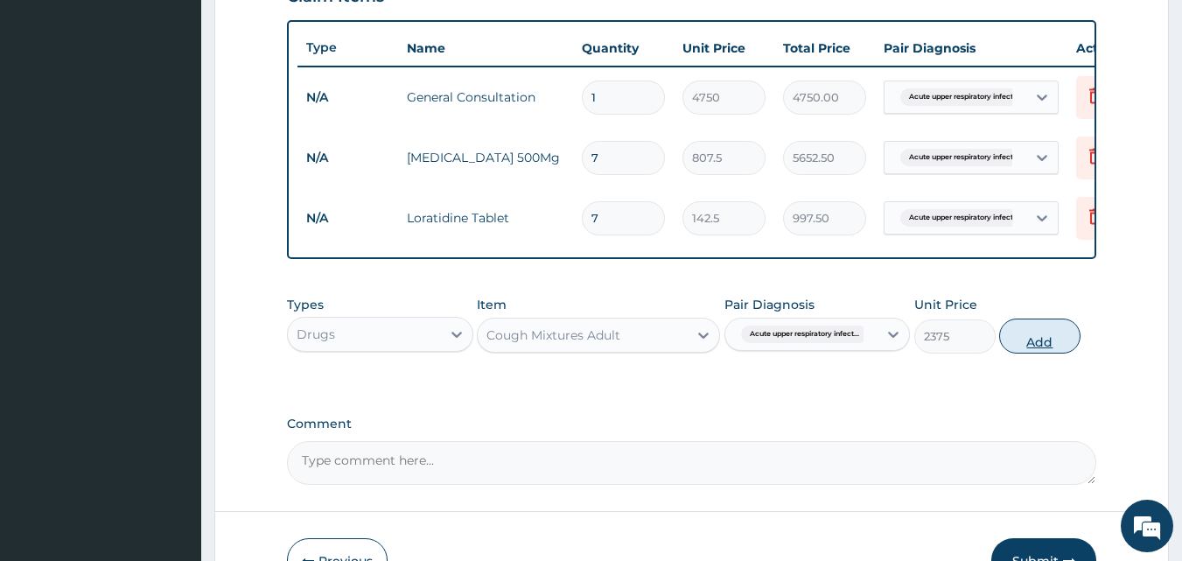
click at [1034, 351] on button "Add" at bounding box center [1039, 336] width 81 height 35
type input "0"
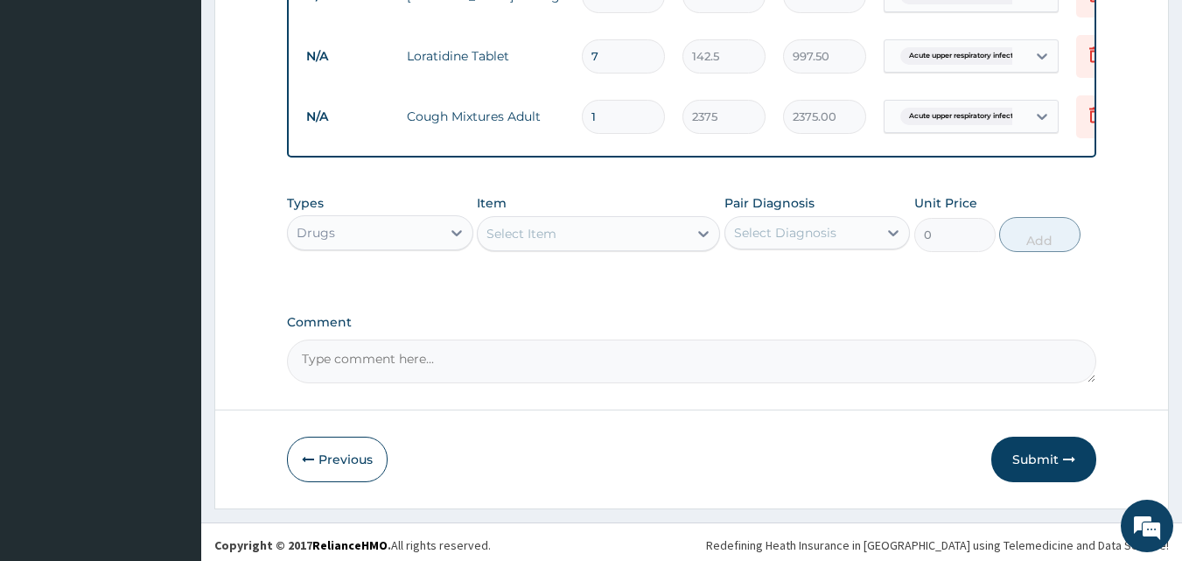
scroll to position [812, 0]
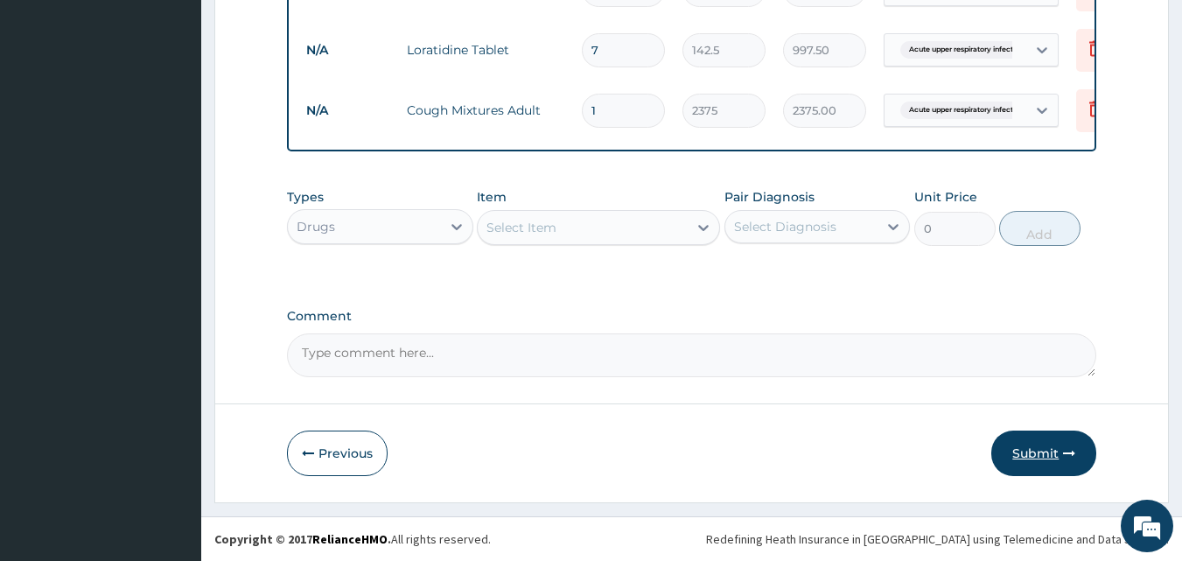
click at [1022, 445] on button "Submit" at bounding box center [1044, 454] width 105 height 46
